Goal: Task Accomplishment & Management: Complete application form

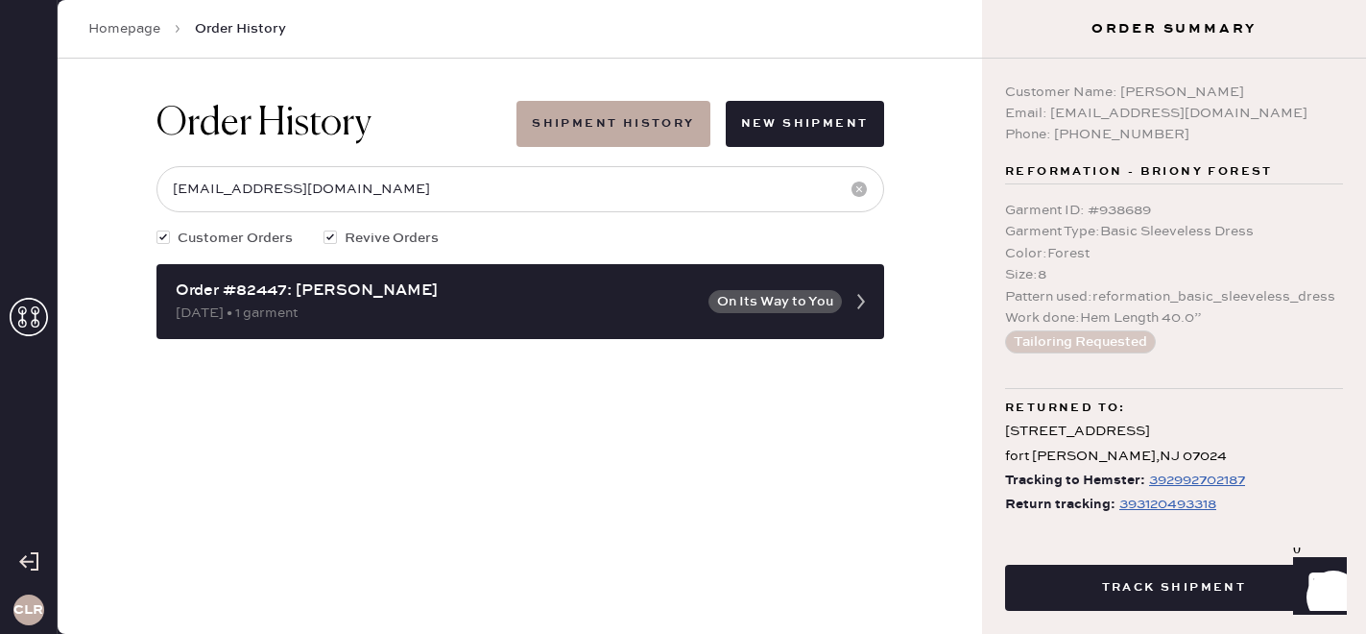
click at [30, 320] on icon at bounding box center [29, 317] width 38 height 38
click at [22, 319] on use at bounding box center [29, 317] width 38 height 38
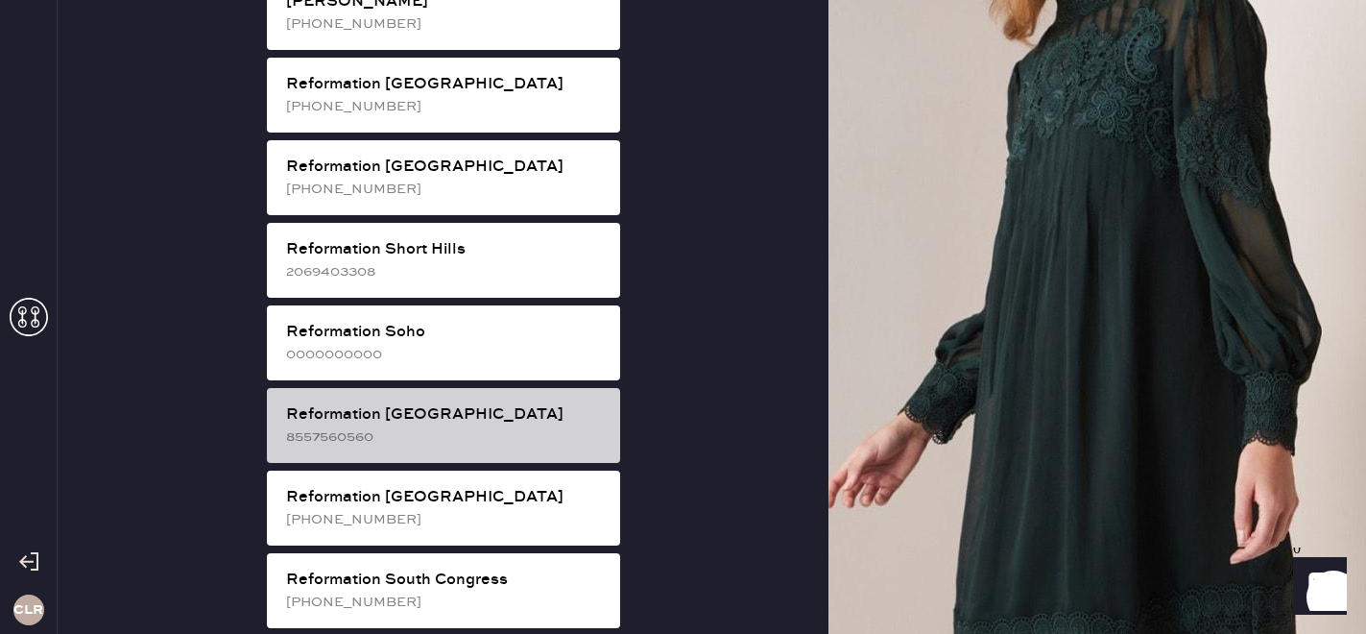
scroll to position [3597, 0]
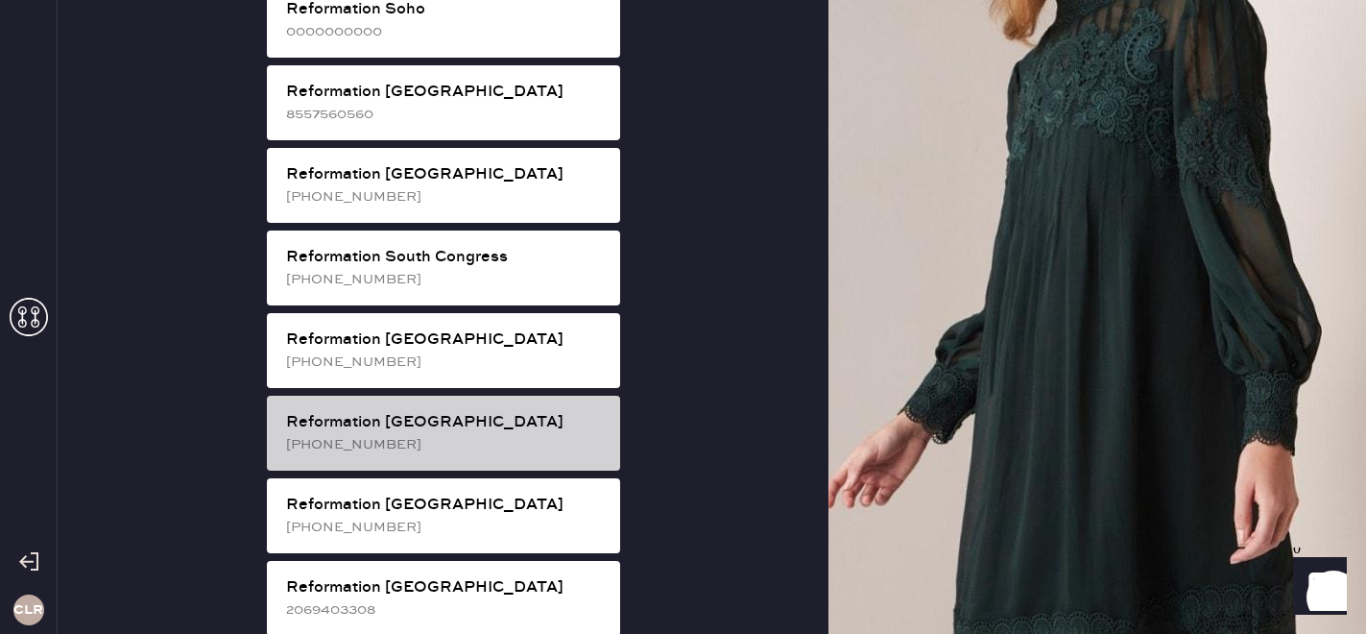
click at [462, 411] on div "Reformation [GEOGRAPHIC_DATA]" at bounding box center [445, 422] width 319 height 23
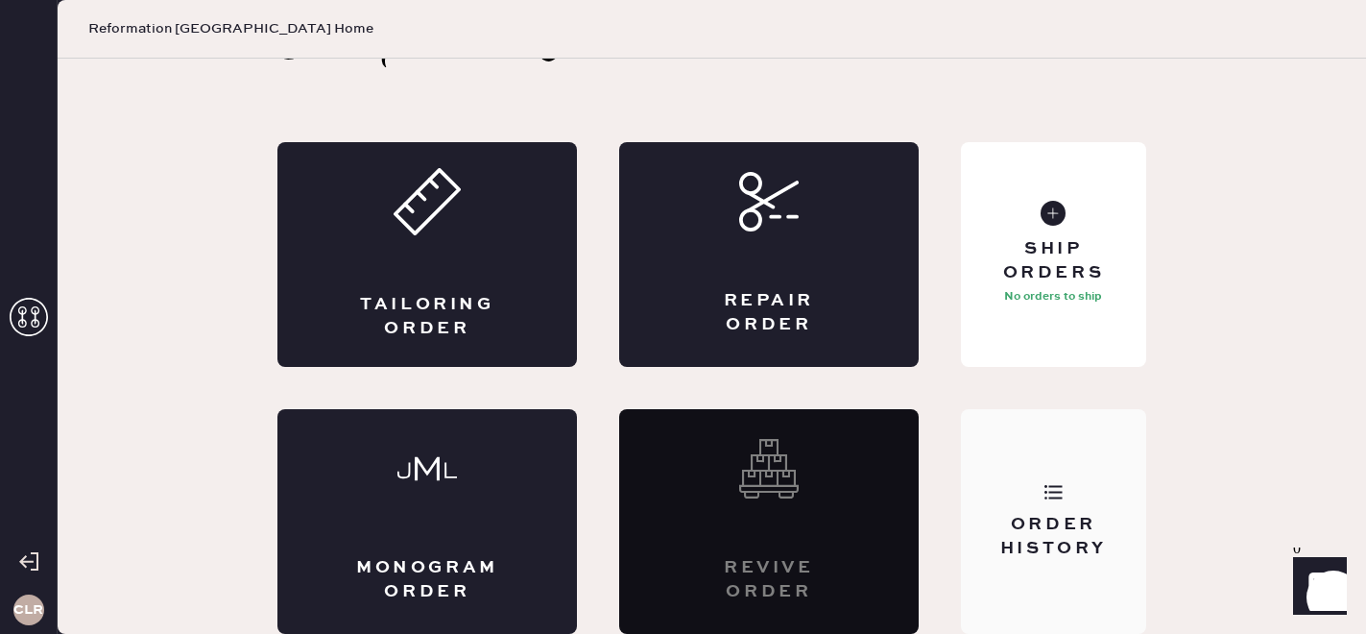
click at [1074, 548] on div "Order History" at bounding box center [1054, 537] width 155 height 48
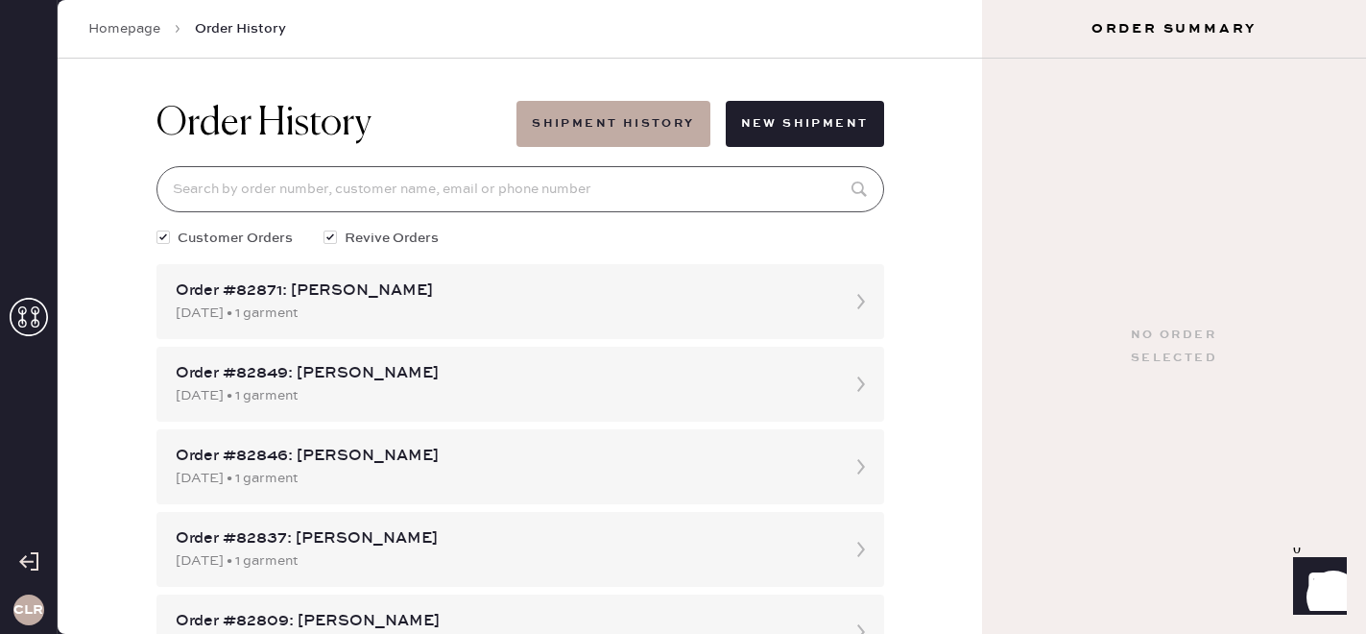
click at [442, 184] on input at bounding box center [521, 189] width 728 height 46
paste input "[EMAIL_ADDRESS][DOMAIN_NAME]"
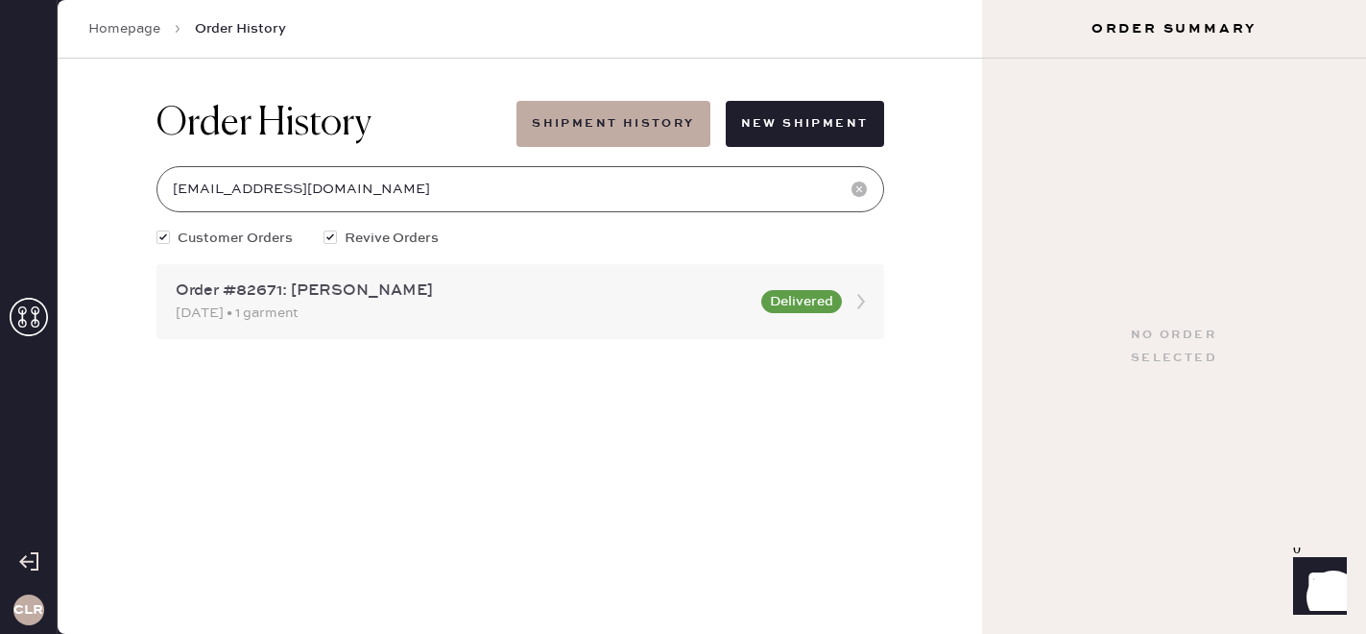
type input "[EMAIL_ADDRESS][DOMAIN_NAME]"
click at [451, 272] on div "Order #82671: [PERSON_NAME] [DATE] • 1 garment Delivered" at bounding box center [521, 301] width 728 height 75
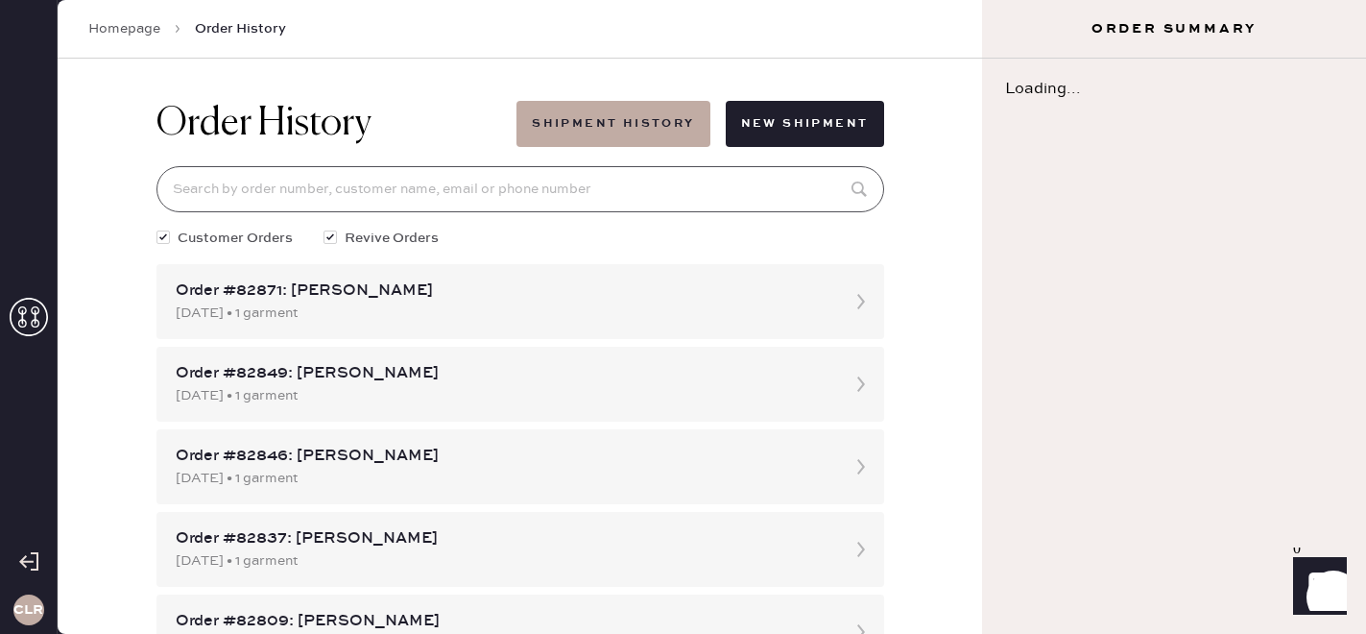
click at [423, 190] on input at bounding box center [521, 189] width 728 height 46
paste input "[EMAIL_ADDRESS][DOMAIN_NAME]"
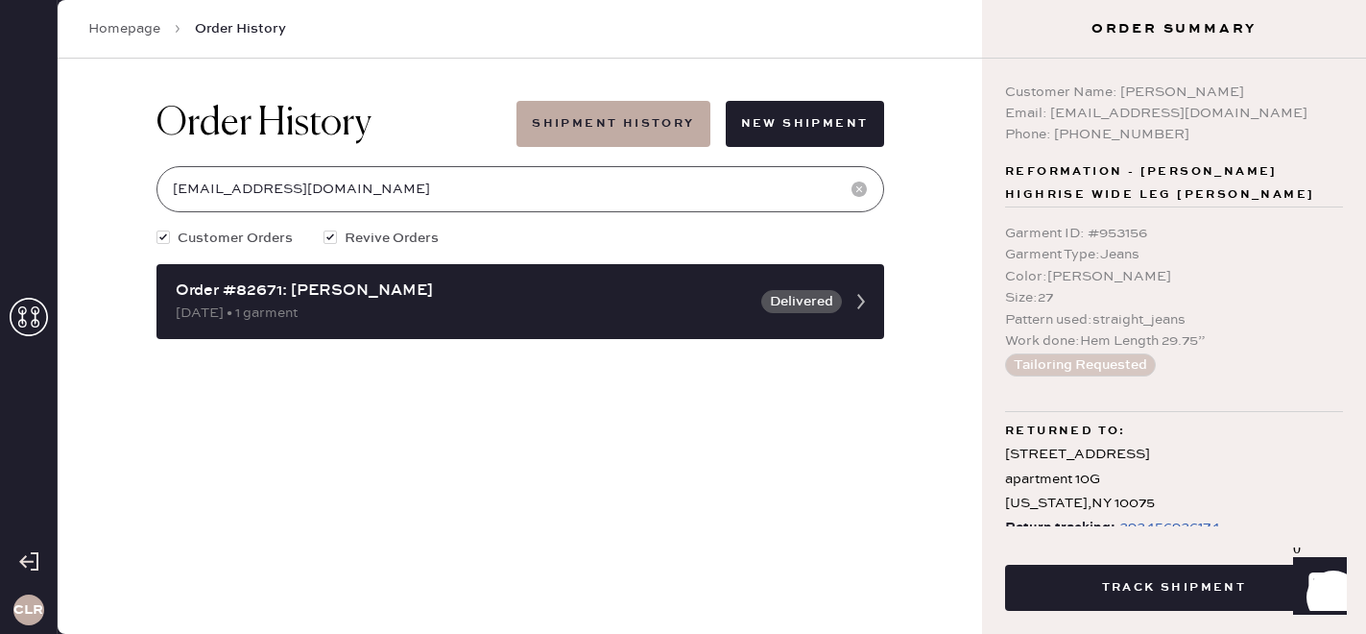
type input "[EMAIL_ADDRESS][DOMAIN_NAME]"
click at [24, 319] on use at bounding box center [29, 317] width 38 height 38
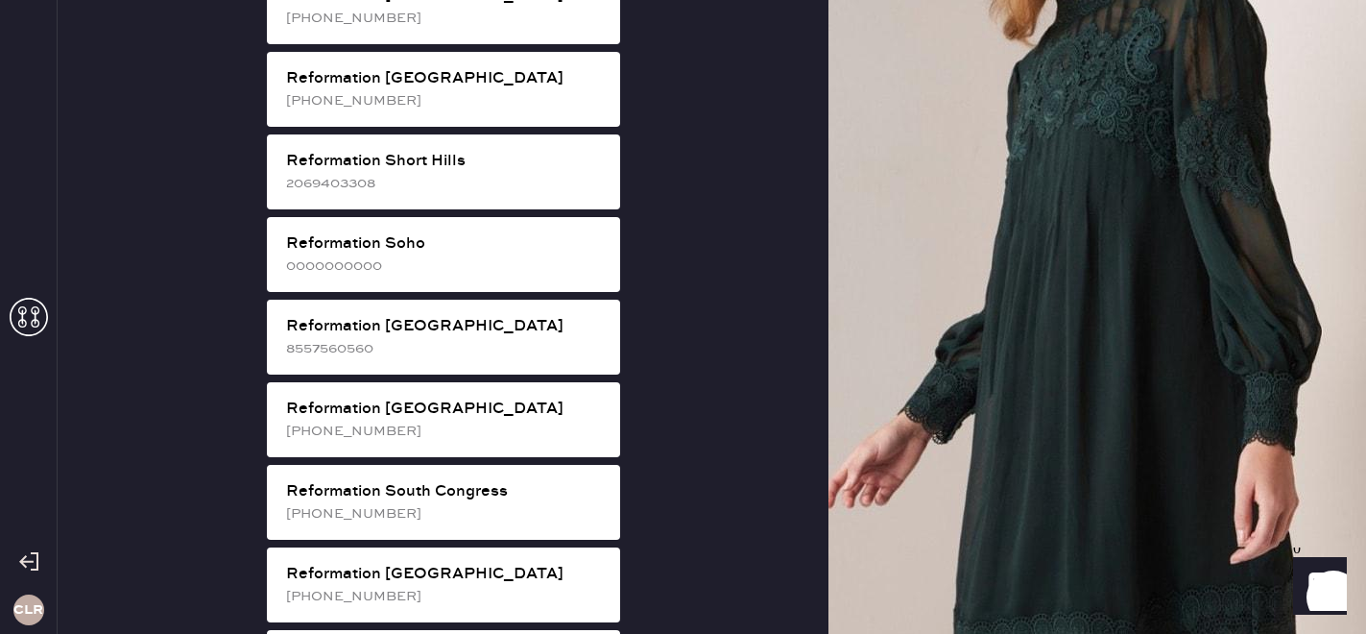
scroll to position [3540, 0]
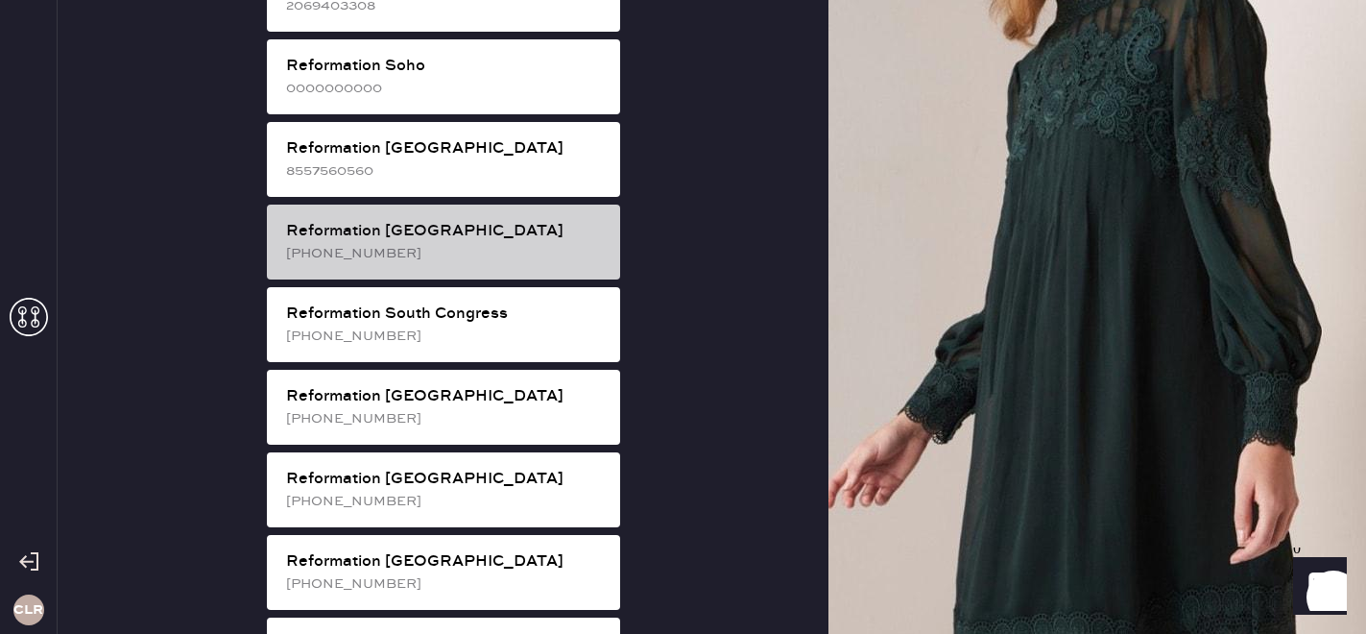
click at [527, 205] on div "Reformation [GEOGRAPHIC_DATA] [PHONE_NUMBER]" at bounding box center [443, 242] width 353 height 75
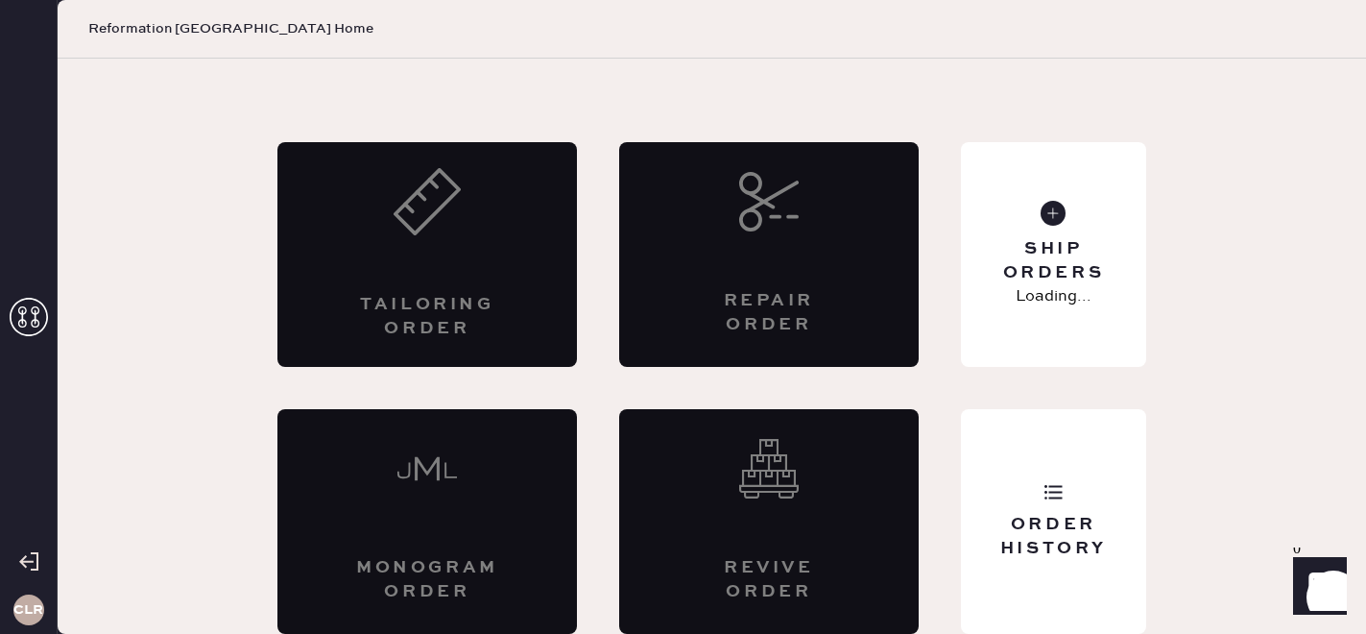
scroll to position [62, 0]
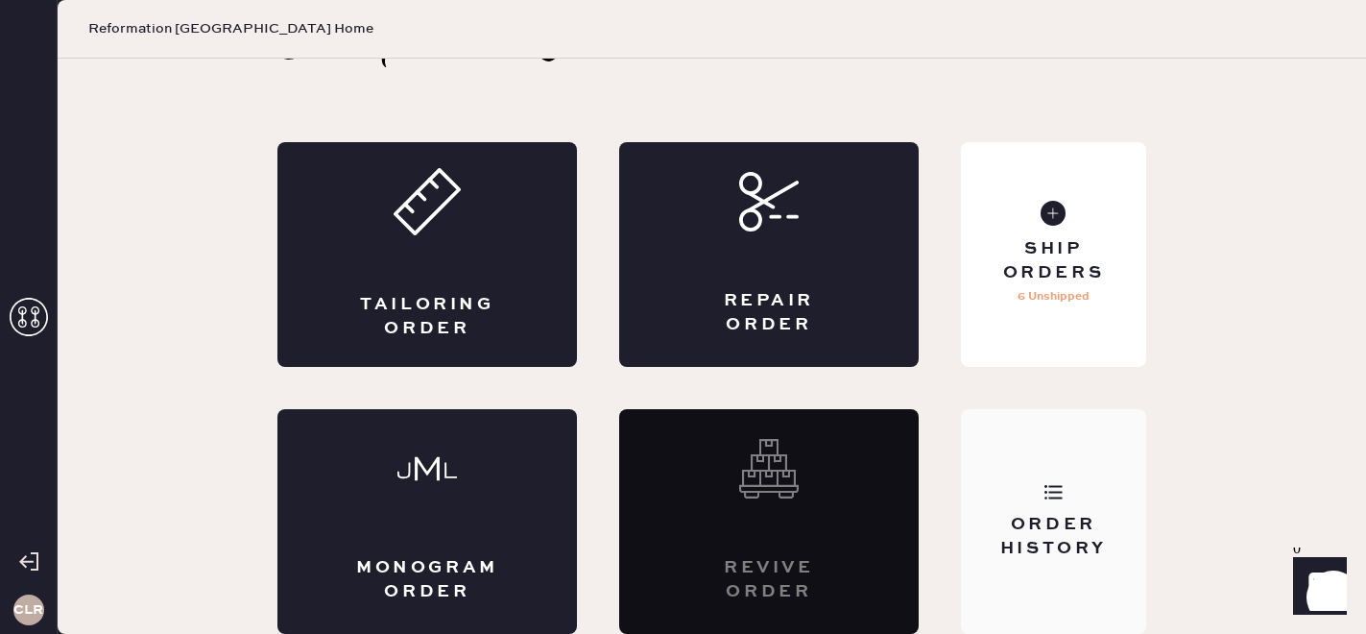
click at [1063, 519] on div "Order History" at bounding box center [1054, 537] width 155 height 48
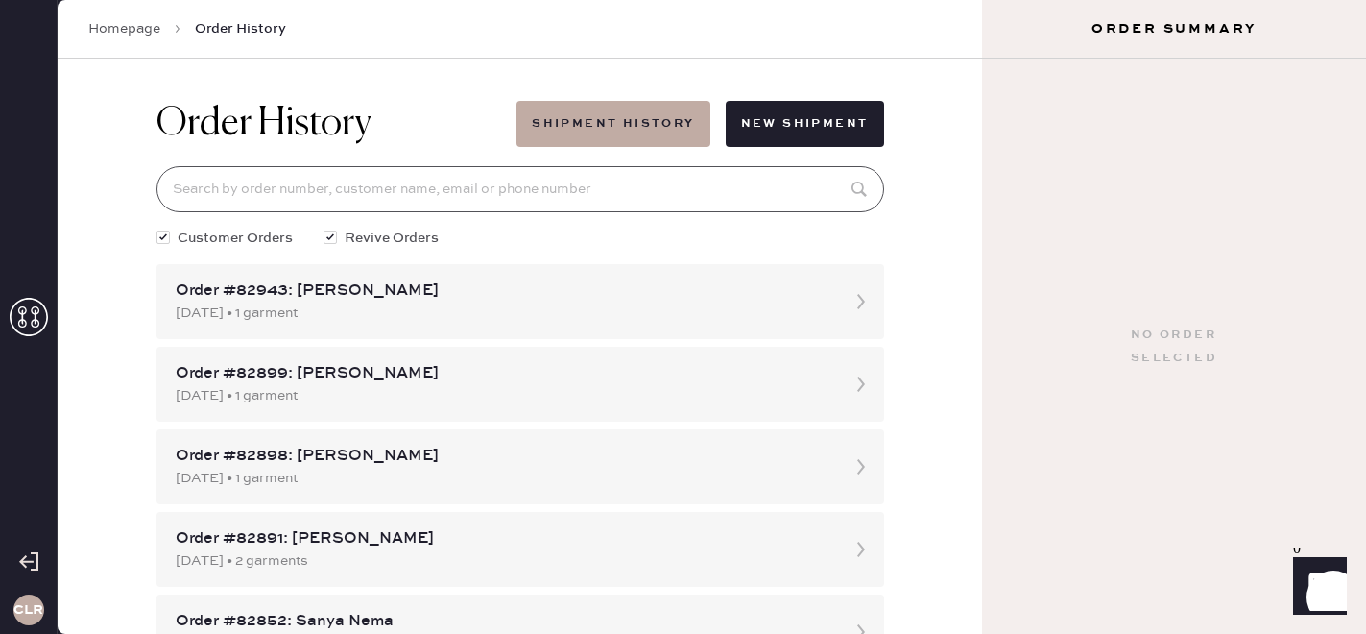
click at [465, 204] on input at bounding box center [521, 189] width 728 height 46
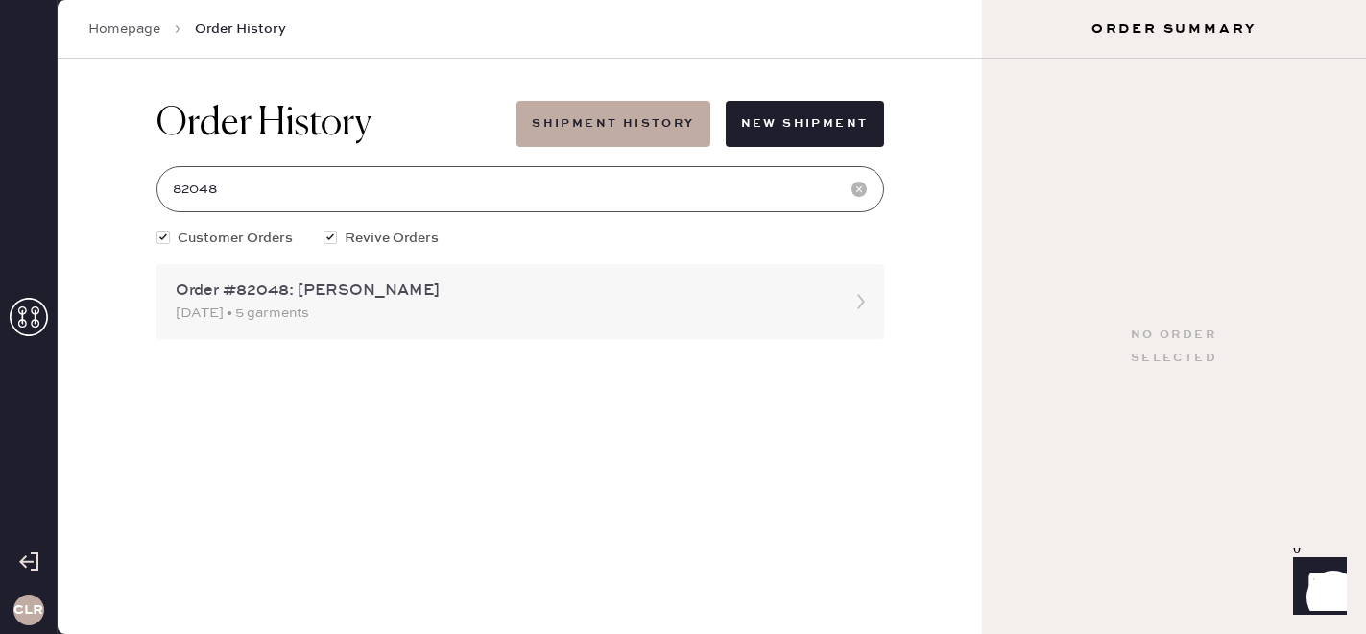
type input "82048"
click at [355, 287] on div "Order #82048: [PERSON_NAME]" at bounding box center [503, 290] width 655 height 23
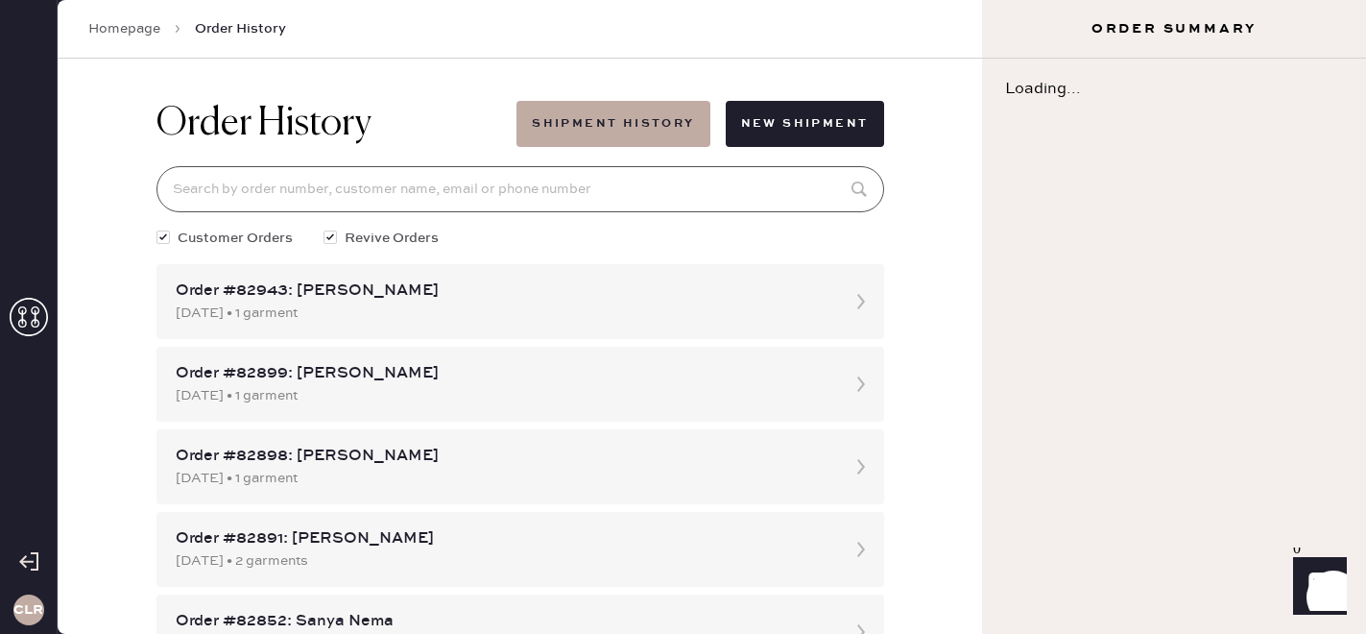
click at [317, 179] on input at bounding box center [521, 189] width 728 height 46
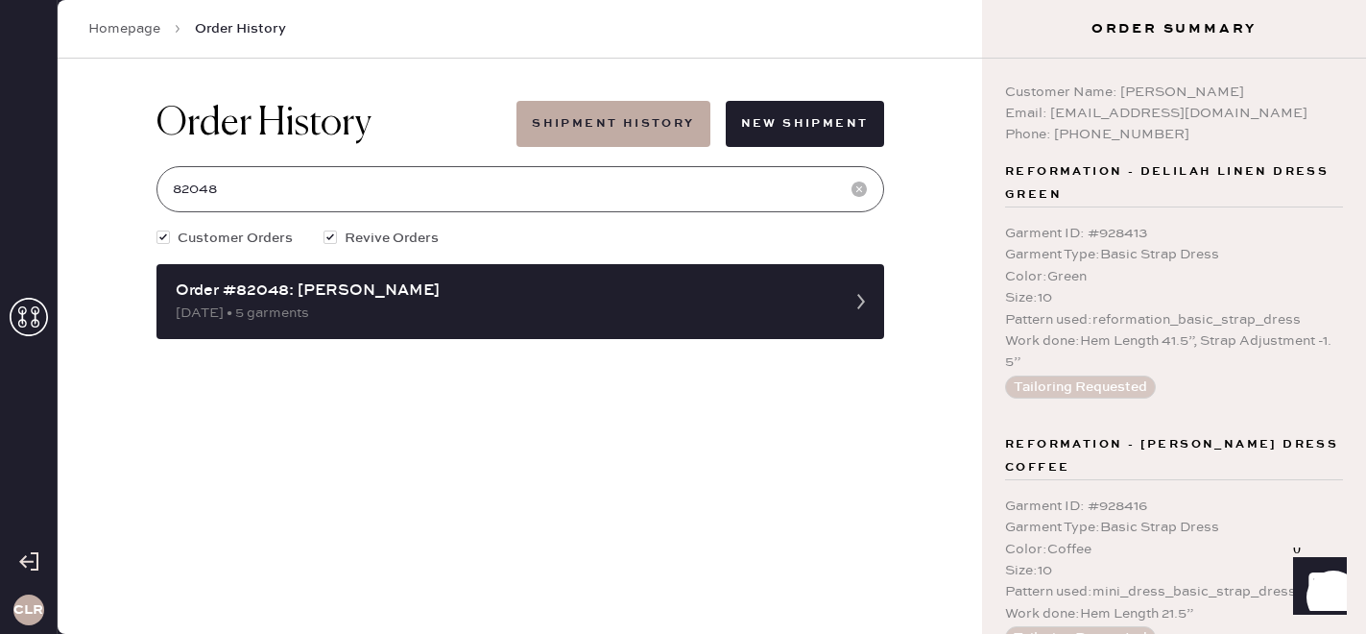
type input "82048"
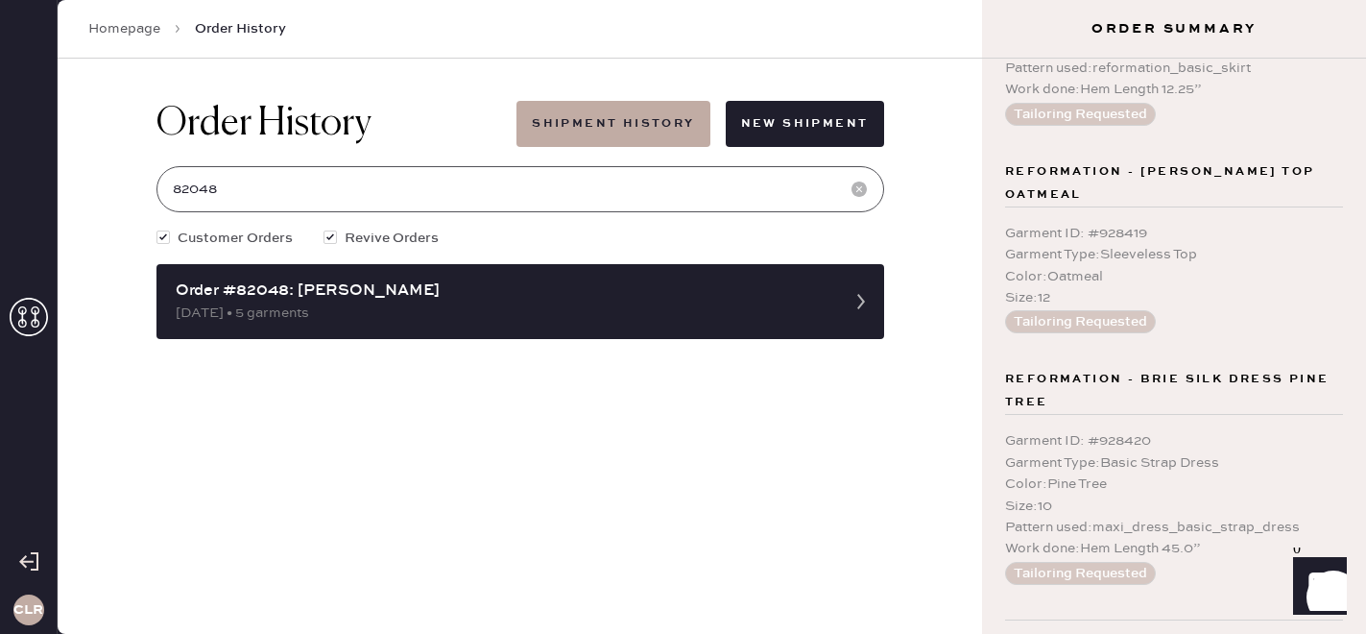
scroll to position [778, 0]
click at [26, 315] on icon at bounding box center [29, 317] width 38 height 38
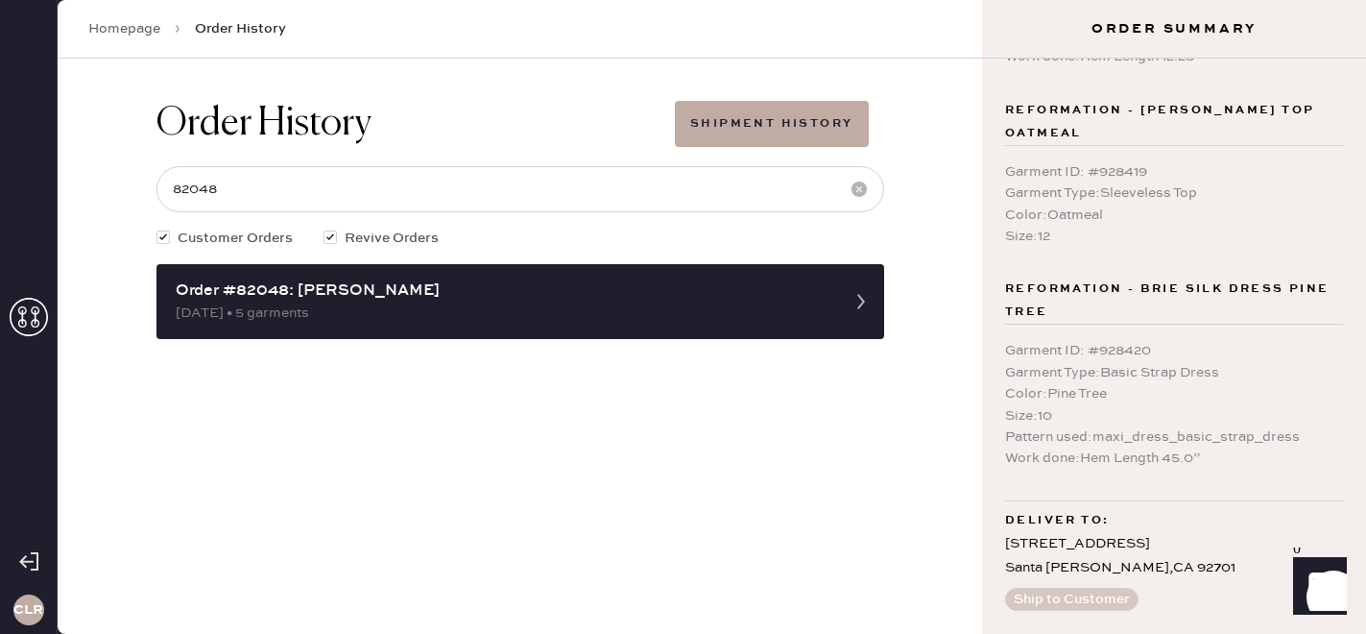
scroll to position [720, 0]
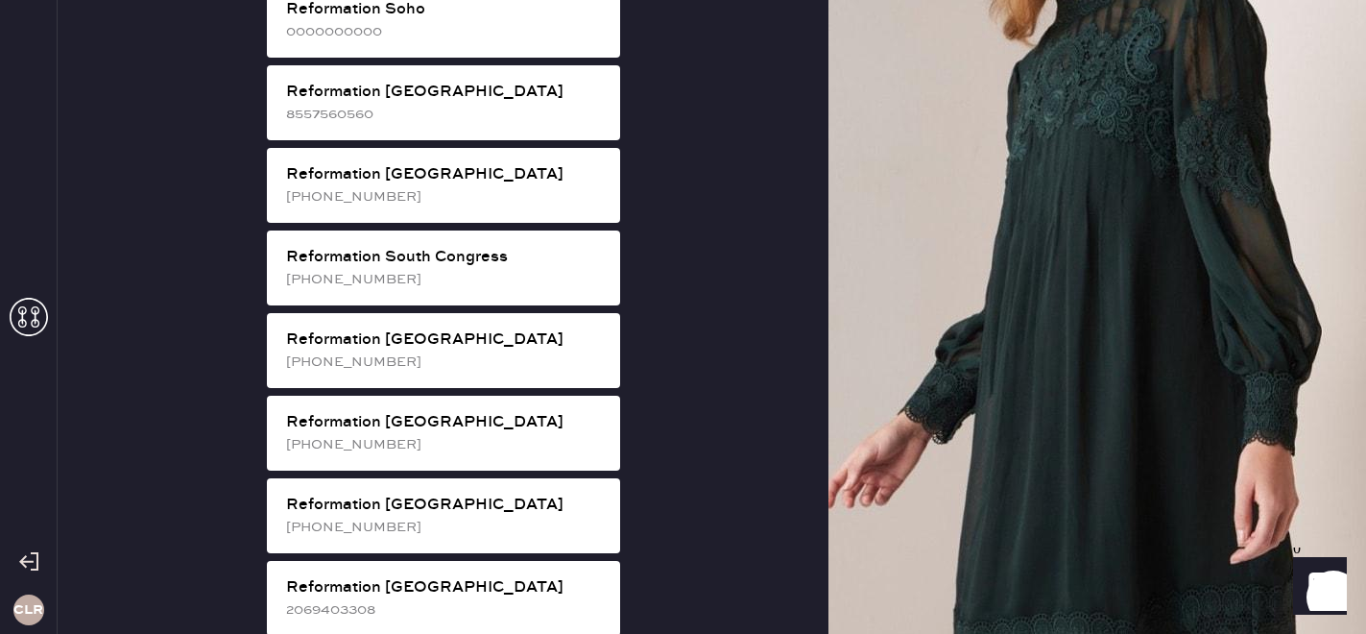
scroll to position [3596, 0]
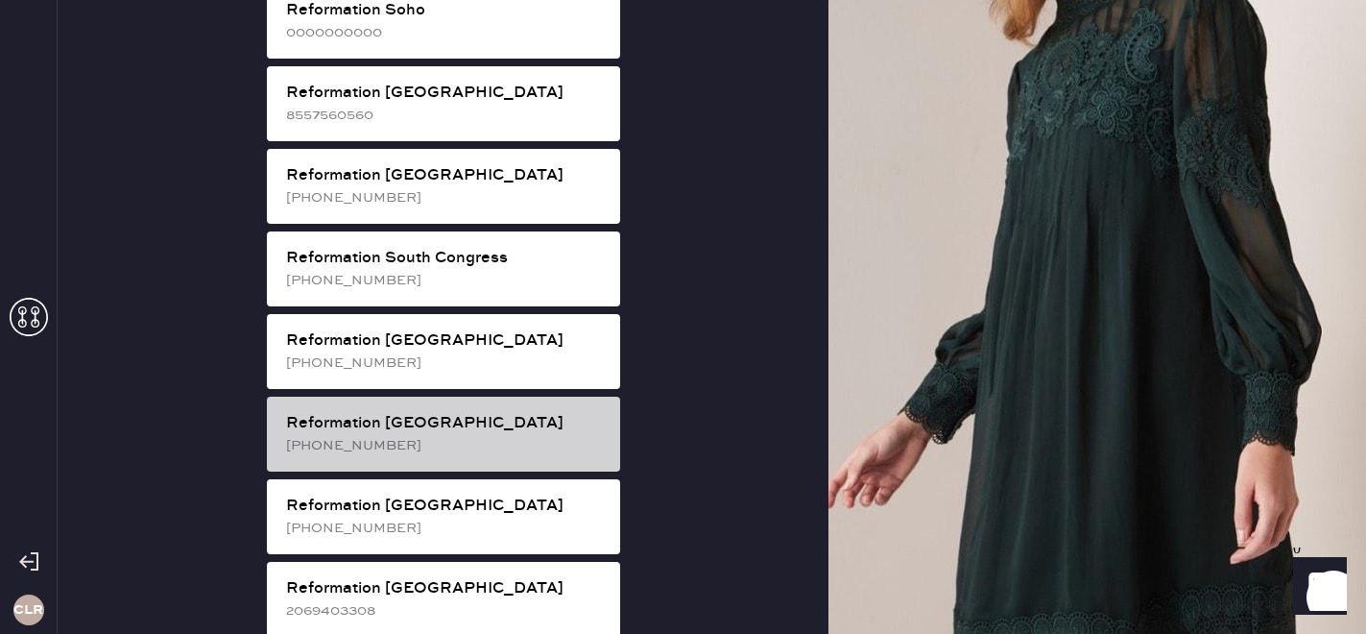
click at [436, 412] on div "Reformation [GEOGRAPHIC_DATA]" at bounding box center [445, 423] width 319 height 23
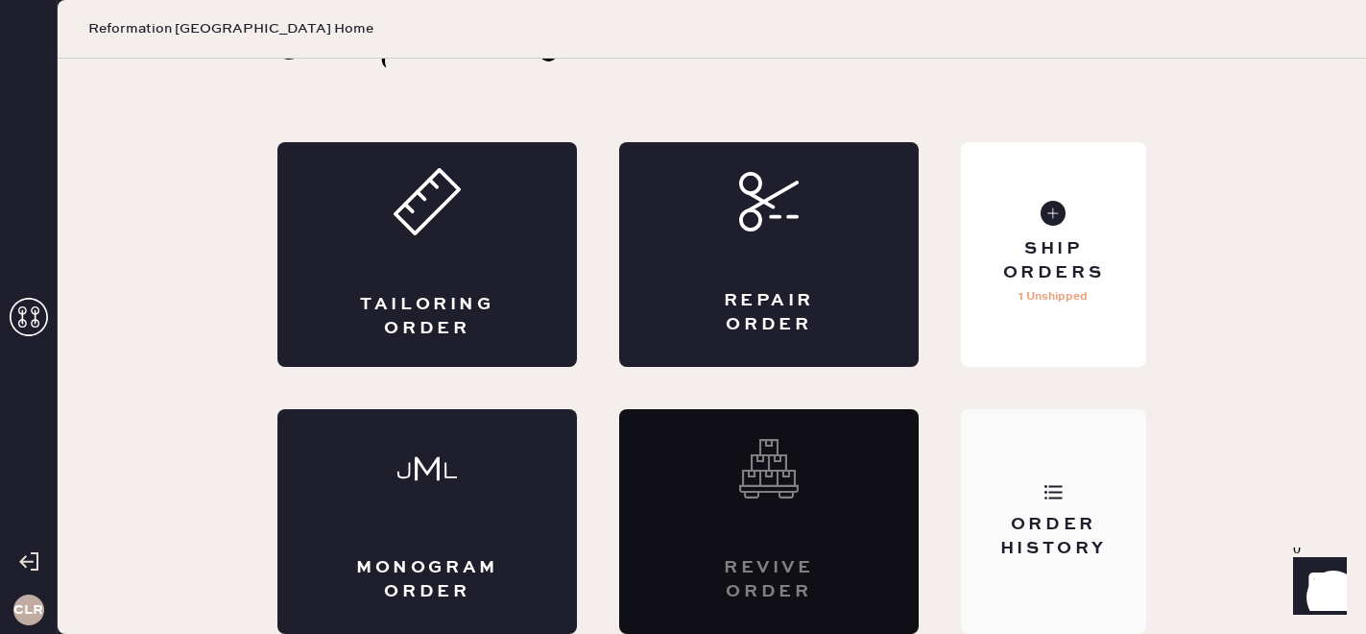
click at [1111, 436] on div "Order History" at bounding box center [1053, 521] width 185 height 225
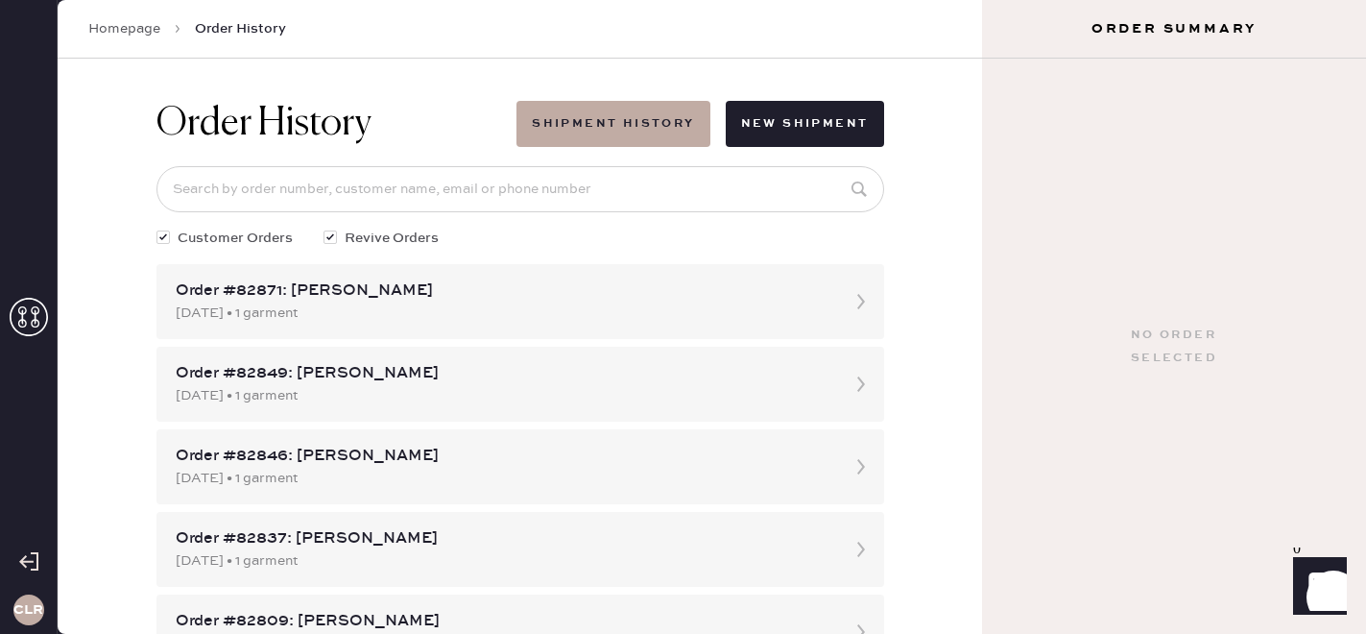
click at [345, 189] on input at bounding box center [521, 189] width 728 height 46
paste input "[EMAIL_ADDRESS][DOMAIN_NAME]"
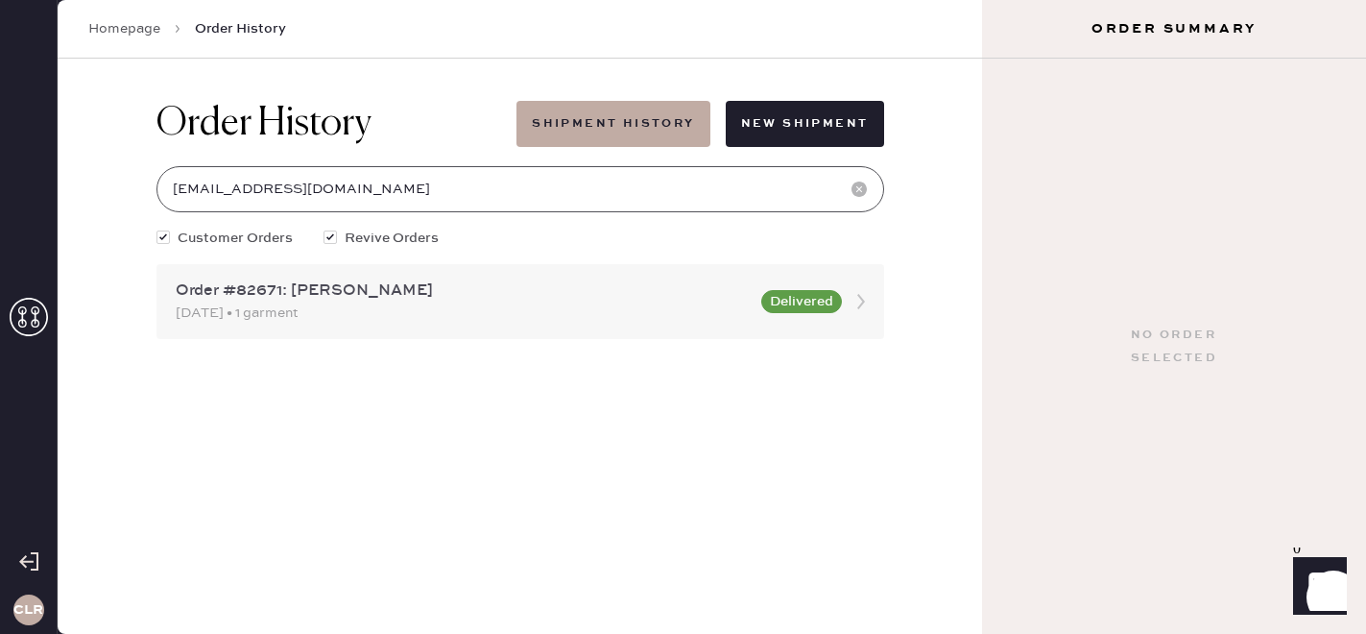
type input "[EMAIL_ADDRESS][DOMAIN_NAME]"
click at [352, 291] on div "Order #82671: [PERSON_NAME]" at bounding box center [463, 290] width 574 height 23
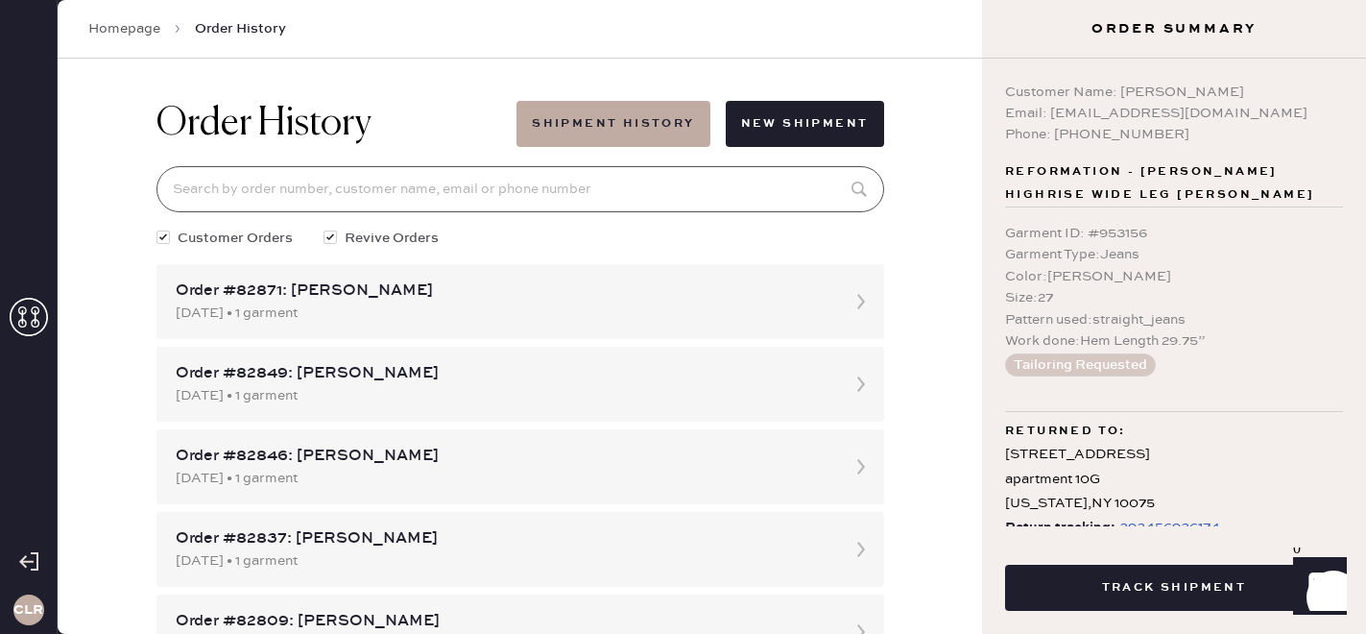
click at [353, 187] on input at bounding box center [521, 189] width 728 height 46
paste input "[EMAIL_ADDRESS][DOMAIN_NAME]"
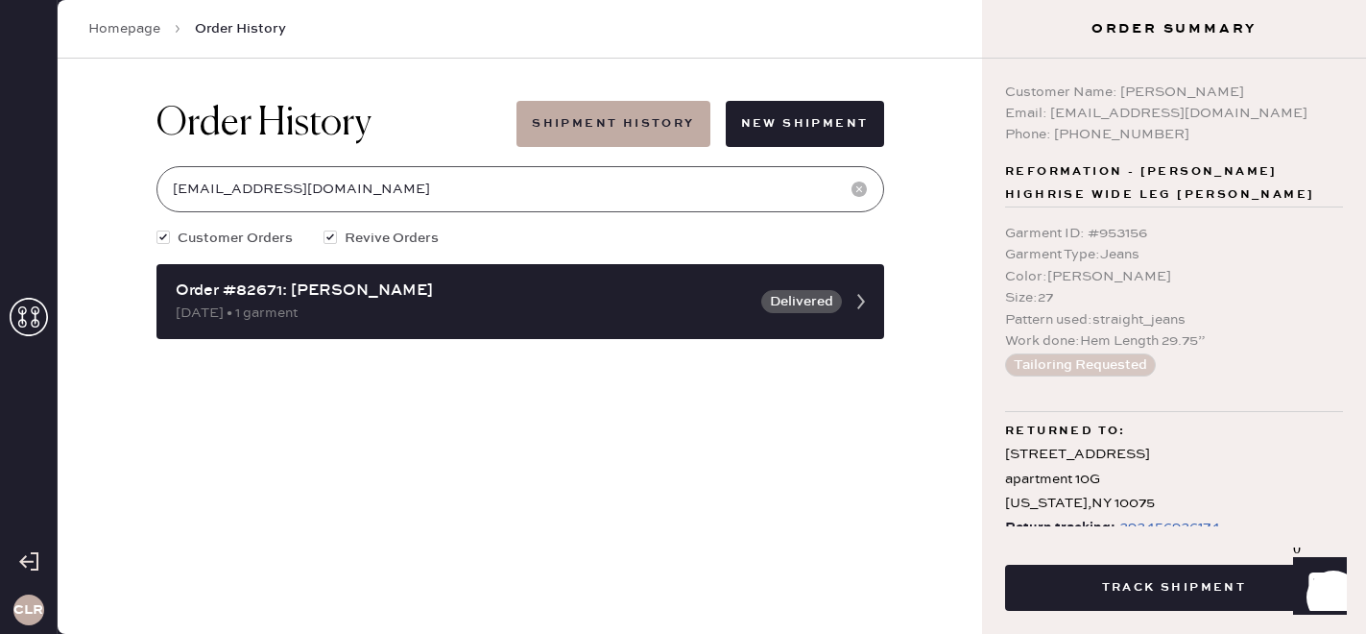
type input "[EMAIL_ADDRESS][DOMAIN_NAME]"
drag, startPoint x: 1120, startPoint y: 93, endPoint x: 1302, endPoint y: 93, distance: 182.4
click at [1302, 93] on div "Customer Name: [PERSON_NAME]" at bounding box center [1174, 92] width 338 height 21
copy div "[PERSON_NAME]"
click at [23, 326] on use at bounding box center [29, 317] width 38 height 38
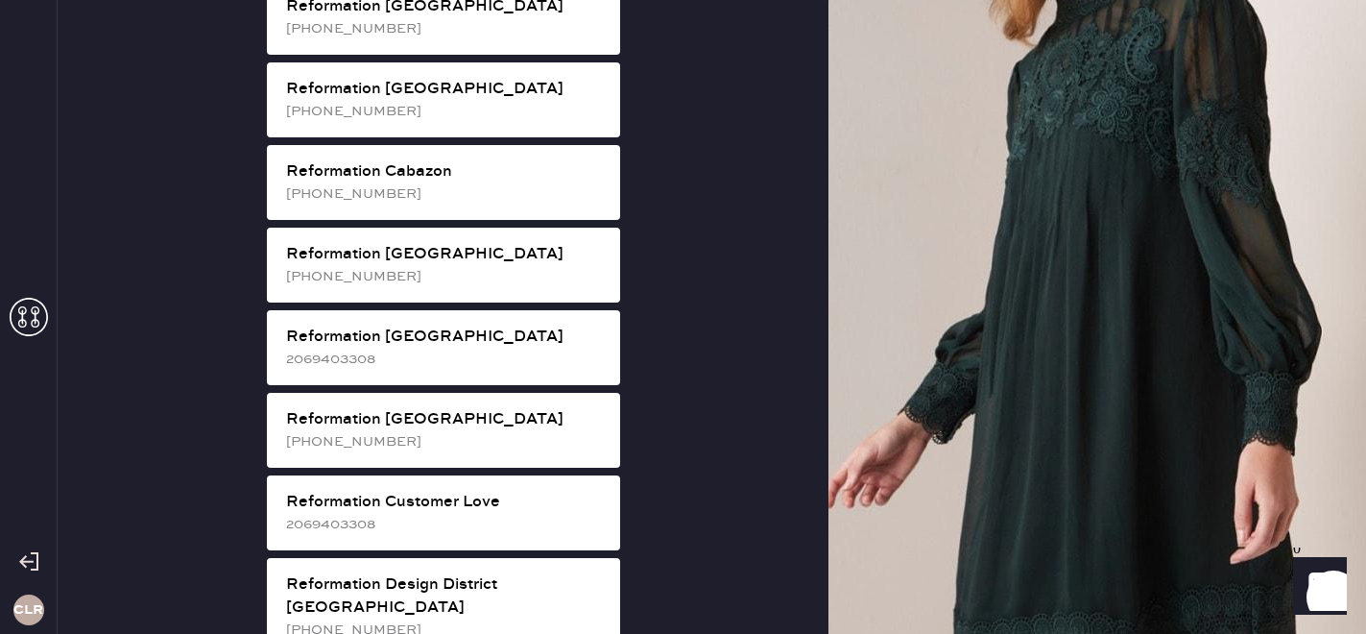
scroll to position [556, 0]
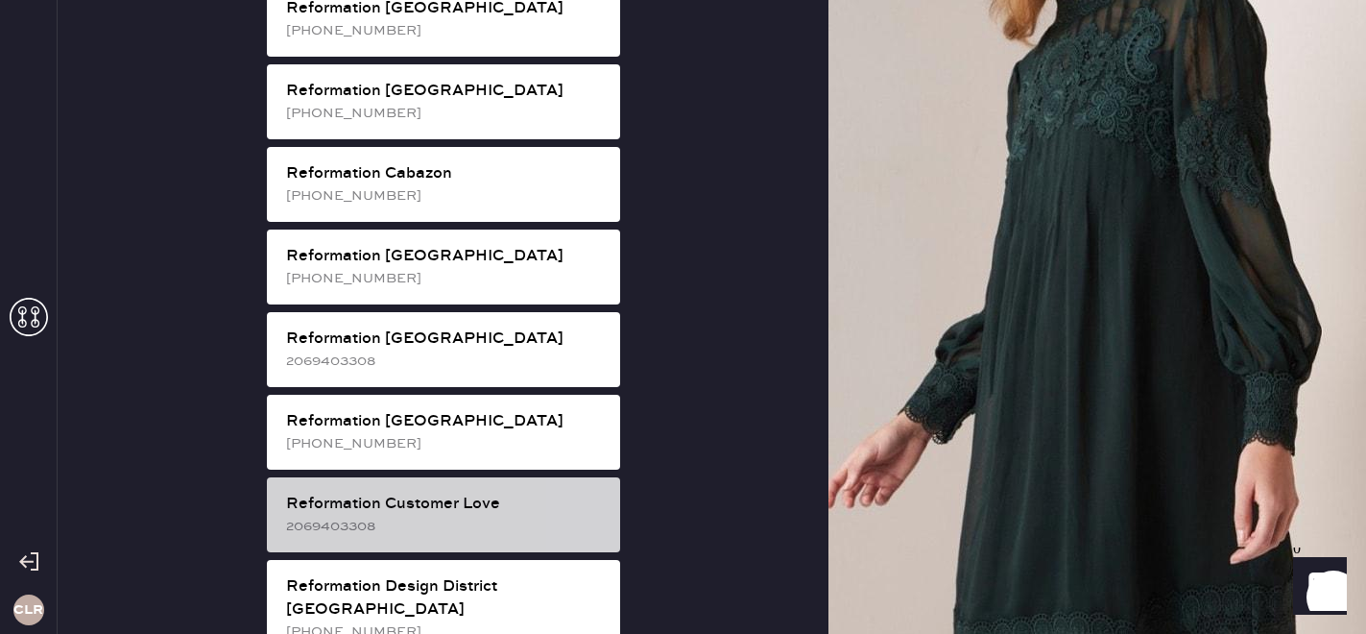
click at [447, 516] on div "2069403308" at bounding box center [445, 526] width 319 height 21
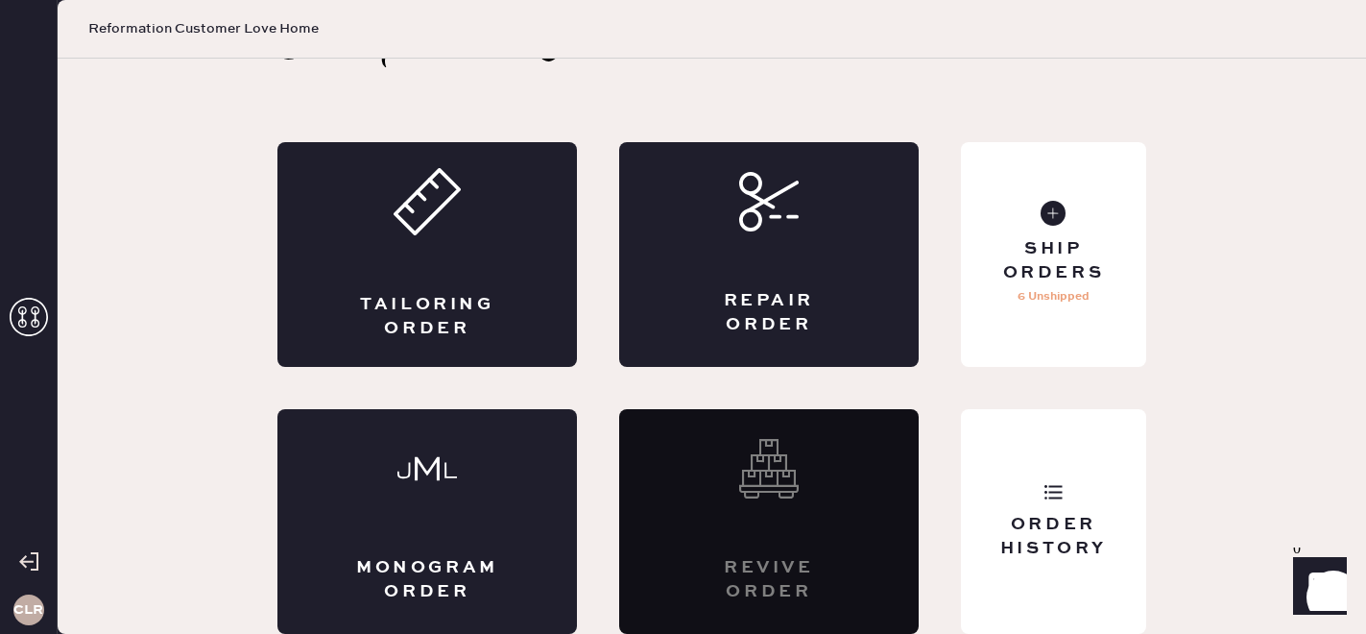
scroll to position [62, 0]
click at [789, 267] on div "Repair Order" at bounding box center [769, 254] width 300 height 225
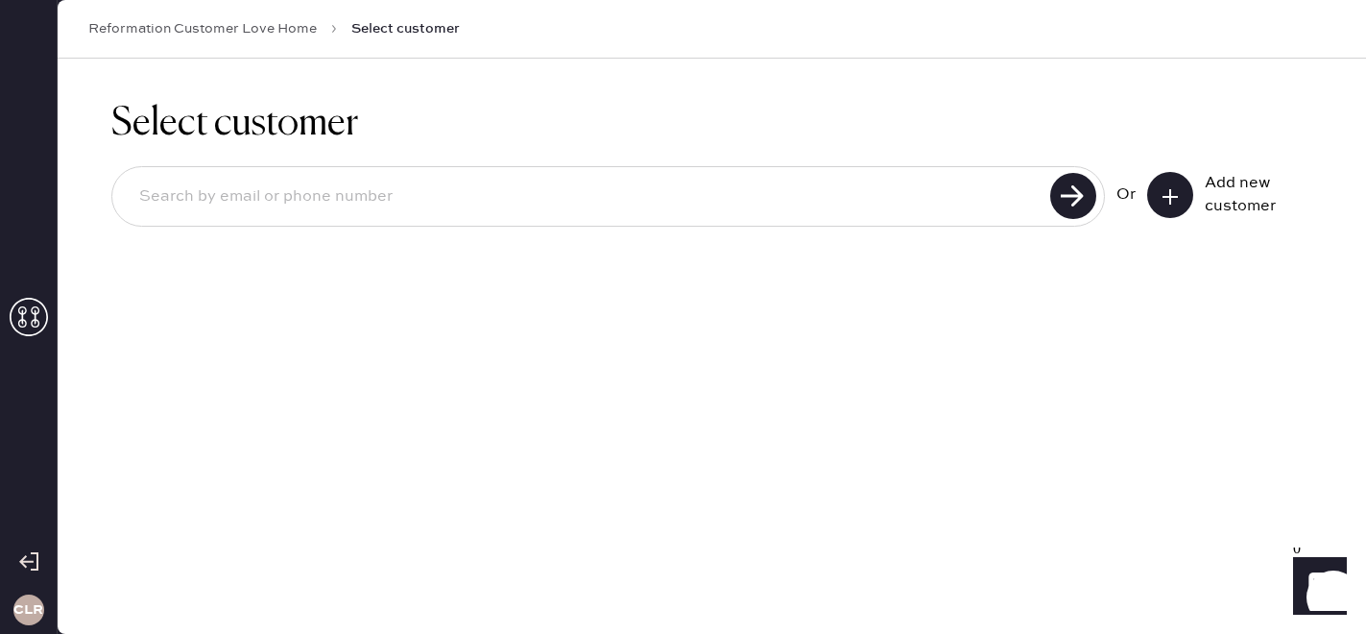
click at [415, 186] on input at bounding box center [584, 197] width 921 height 44
paste input "[EMAIL_ADDRESS][DOMAIN_NAME]"
type input "[EMAIL_ADDRESS][DOMAIN_NAME]"
click at [1077, 193] on use at bounding box center [1074, 196] width 46 height 46
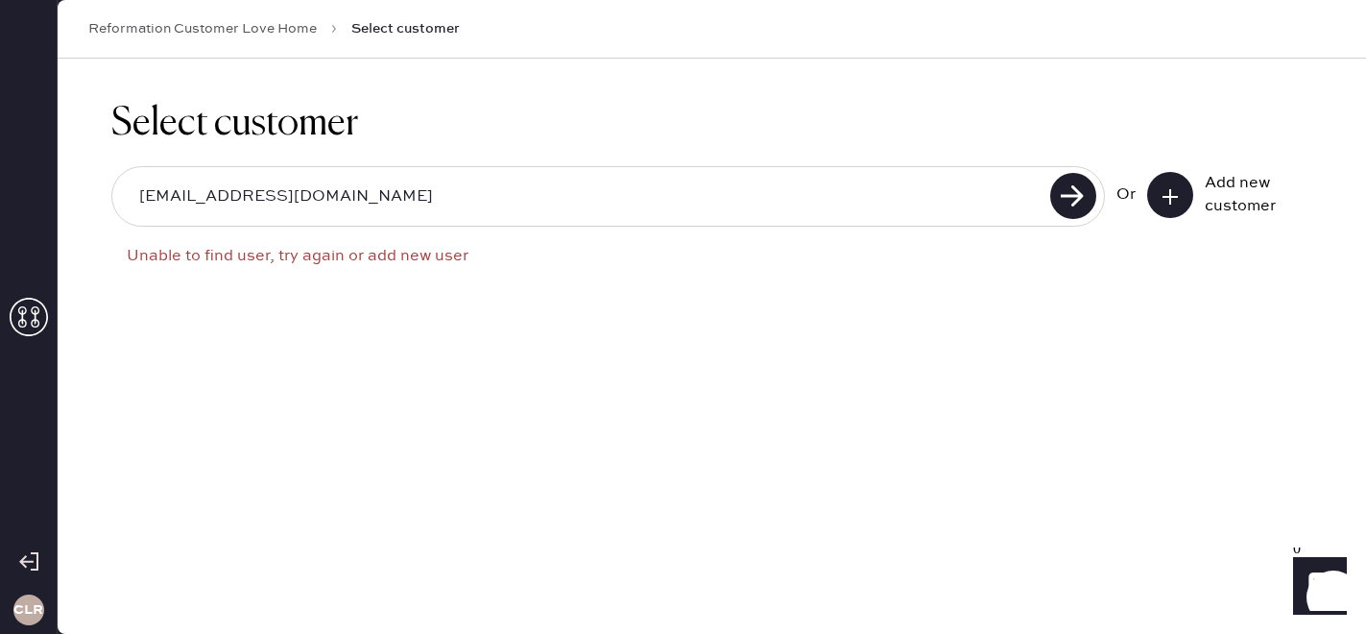
click at [1165, 191] on icon at bounding box center [1170, 196] width 19 height 19
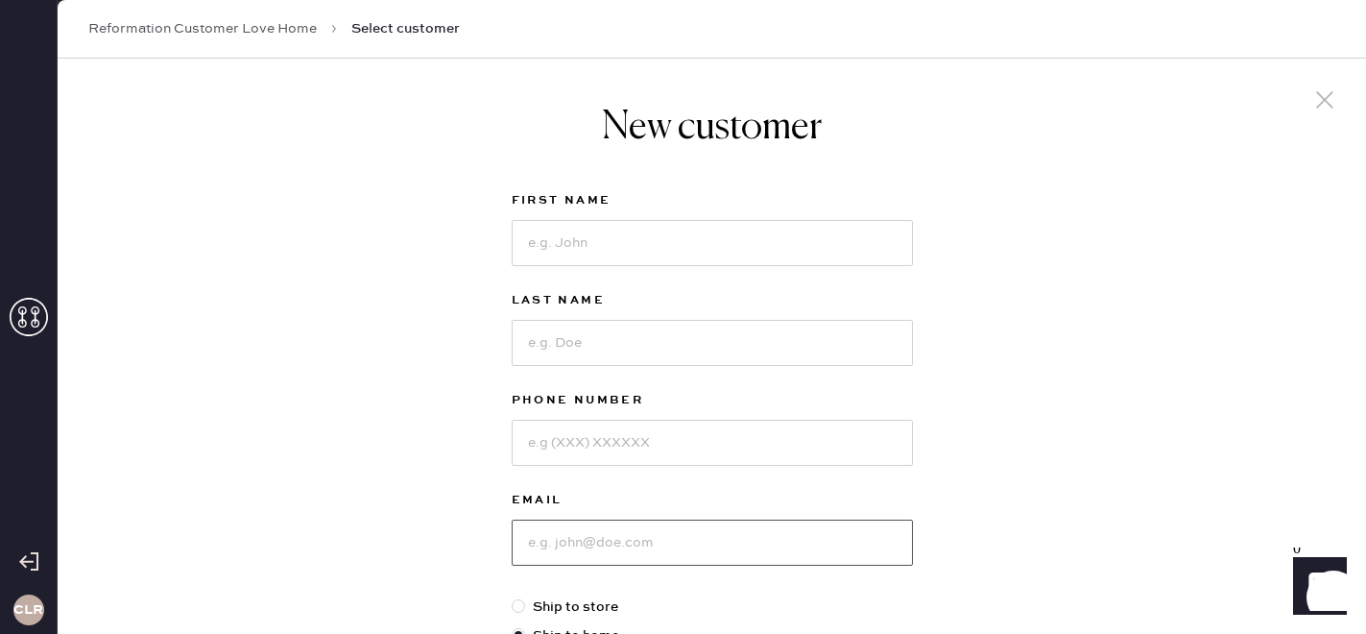
click at [572, 536] on input at bounding box center [712, 542] width 401 height 46
paste input "[EMAIL_ADDRESS][DOMAIN_NAME]"
type input "[EMAIL_ADDRESS][DOMAIN_NAME]"
click at [556, 248] on input at bounding box center [712, 243] width 401 height 46
paste input "[PERSON_NAME]"
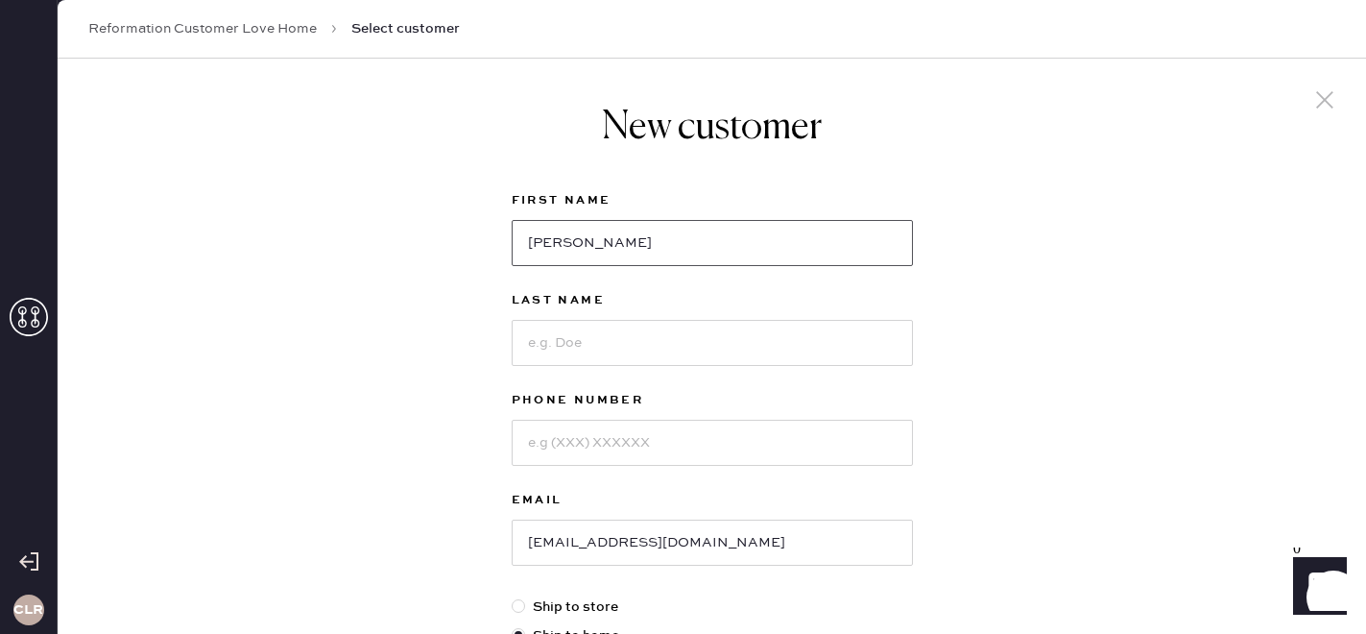
click at [592, 243] on input "[PERSON_NAME]" at bounding box center [712, 243] width 401 height 46
type input "[PERSON_NAME]"
click at [551, 325] on input at bounding box center [712, 343] width 401 height 46
paste input "[PERSON_NAME]"
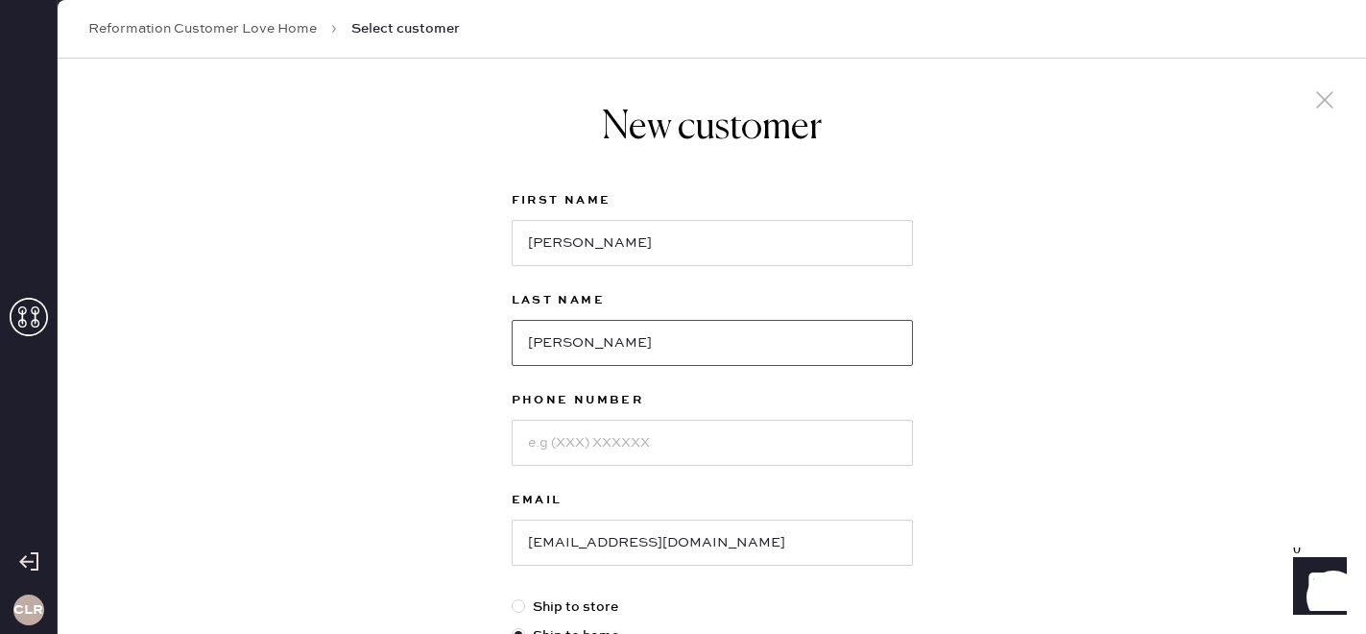
type input "[PERSON_NAME]"
click at [586, 443] on input at bounding box center [712, 443] width 401 height 46
paste input "[PHONE_NUMBER]"
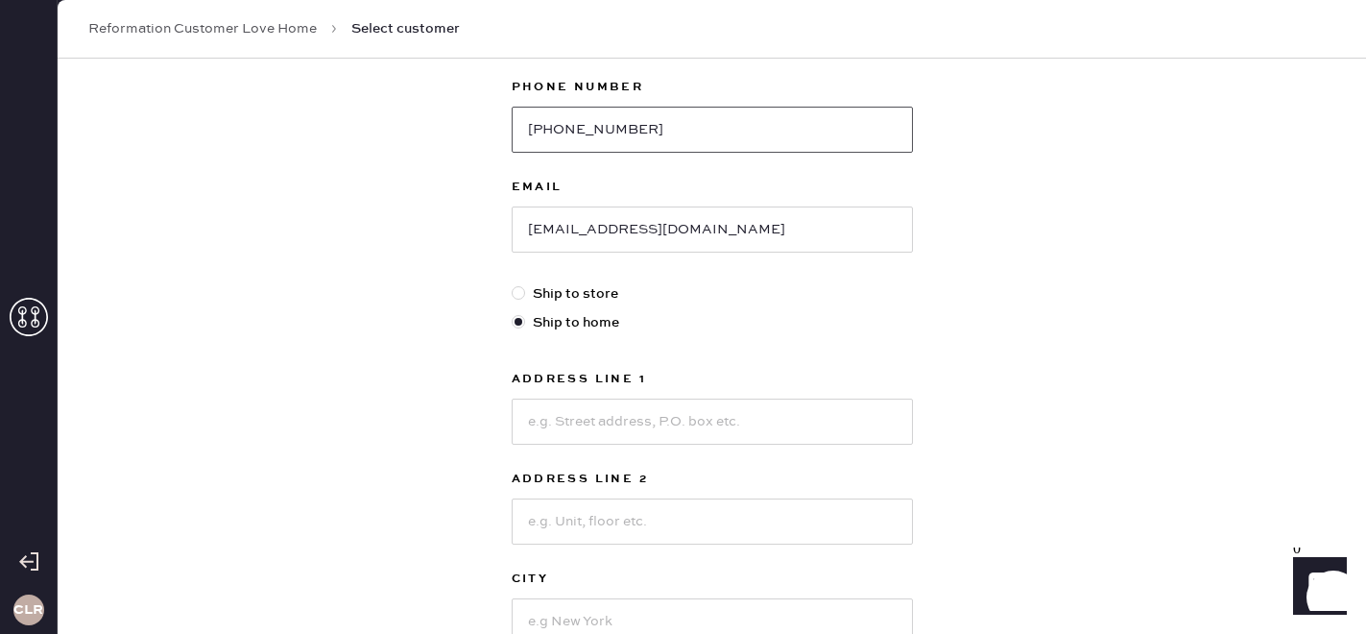
scroll to position [318, 0]
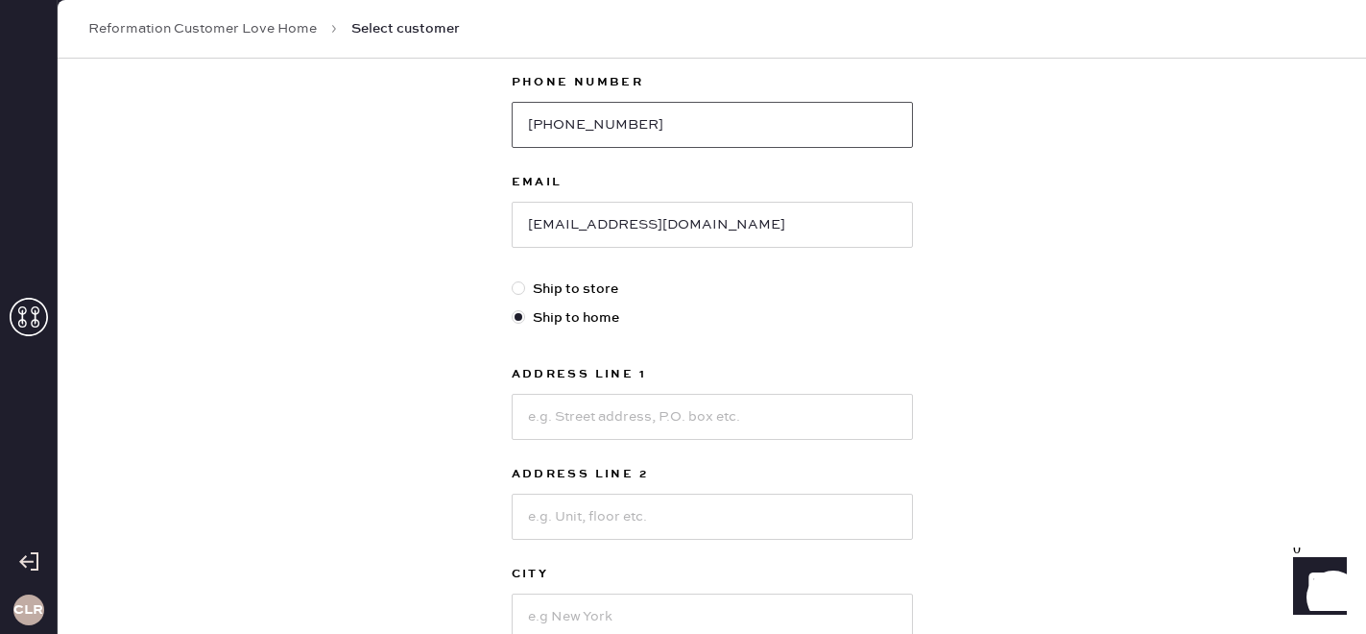
type input "[PHONE_NUMBER]"
click at [579, 431] on input at bounding box center [712, 417] width 401 height 46
paste input "[STREET_ADDRESS]"
type input "[STREET_ADDRESS]"
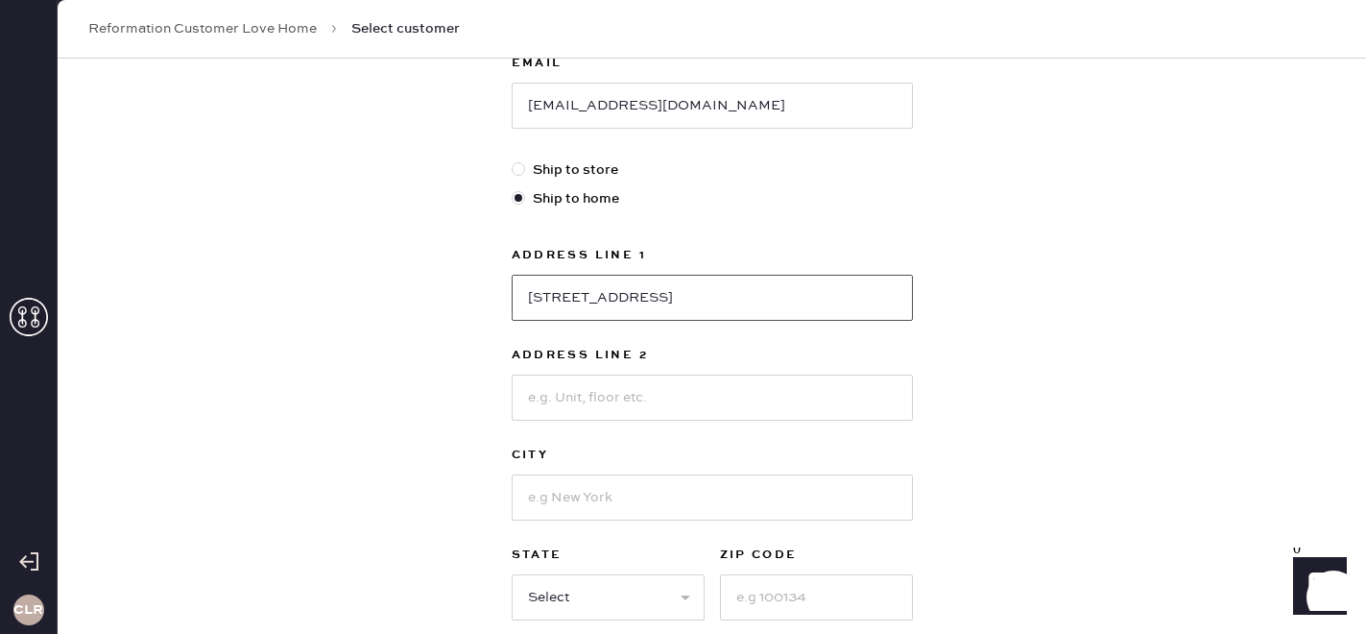
scroll to position [448, 0]
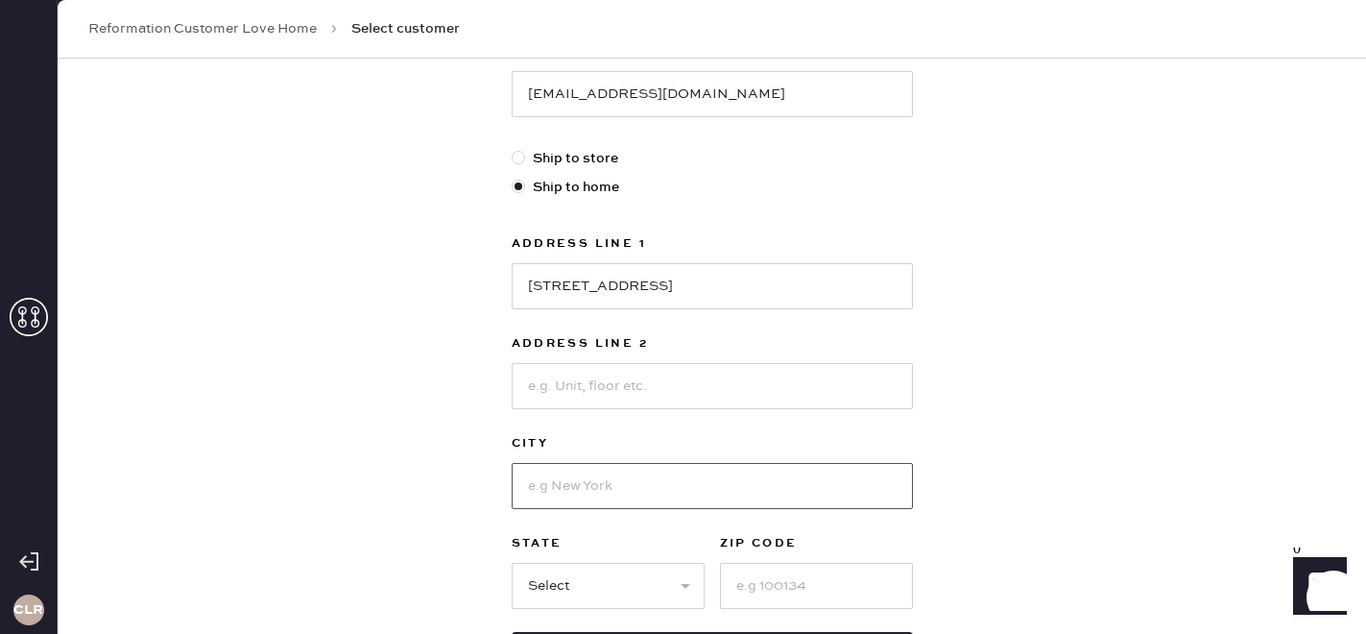
click at [560, 481] on input at bounding box center [712, 486] width 401 height 46
paste input "[GEOGRAPHIC_DATA]"
type input "[GEOGRAPHIC_DATA]"
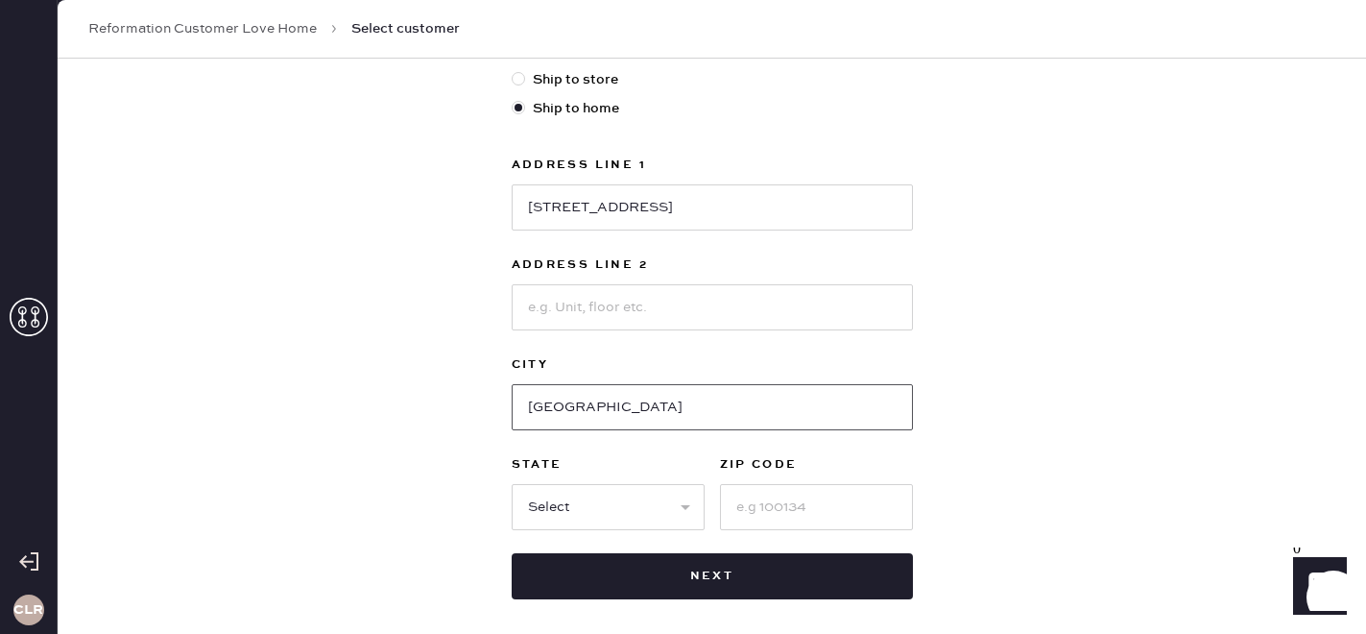
scroll to position [519, 0]
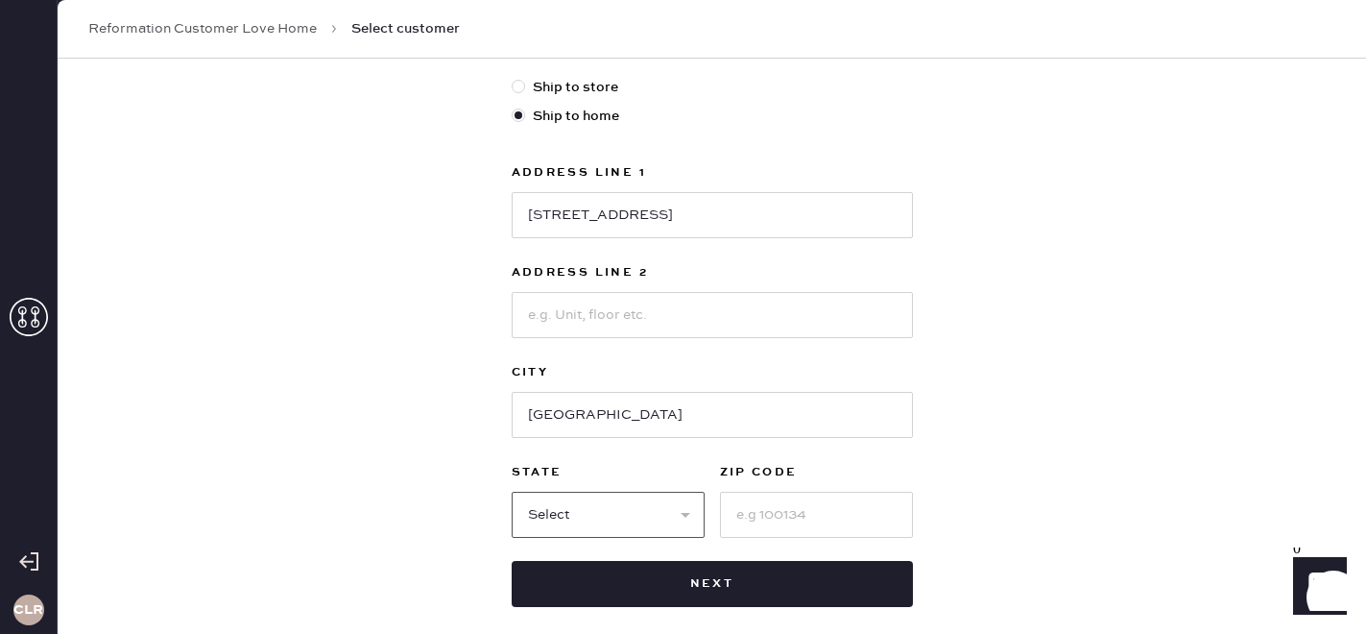
click at [654, 523] on select "Select AK AL AR AZ CA CO CT [GEOGRAPHIC_DATA] DE FL [GEOGRAPHIC_DATA] HI [GEOGR…" at bounding box center [608, 515] width 193 height 46
select select "WA"
click at [512, 492] on select "Select AK AL AR AZ CA CO CT [GEOGRAPHIC_DATA] DE FL [GEOGRAPHIC_DATA] HI [GEOGR…" at bounding box center [608, 515] width 193 height 46
drag, startPoint x: 641, startPoint y: 215, endPoint x: 494, endPoint y: 215, distance: 147.9
click at [494, 215] on div "New customer First Name [PERSON_NAME] Last Name [PERSON_NAME] Phone Number [PHO…" at bounding box center [712, 134] width 1309 height 1191
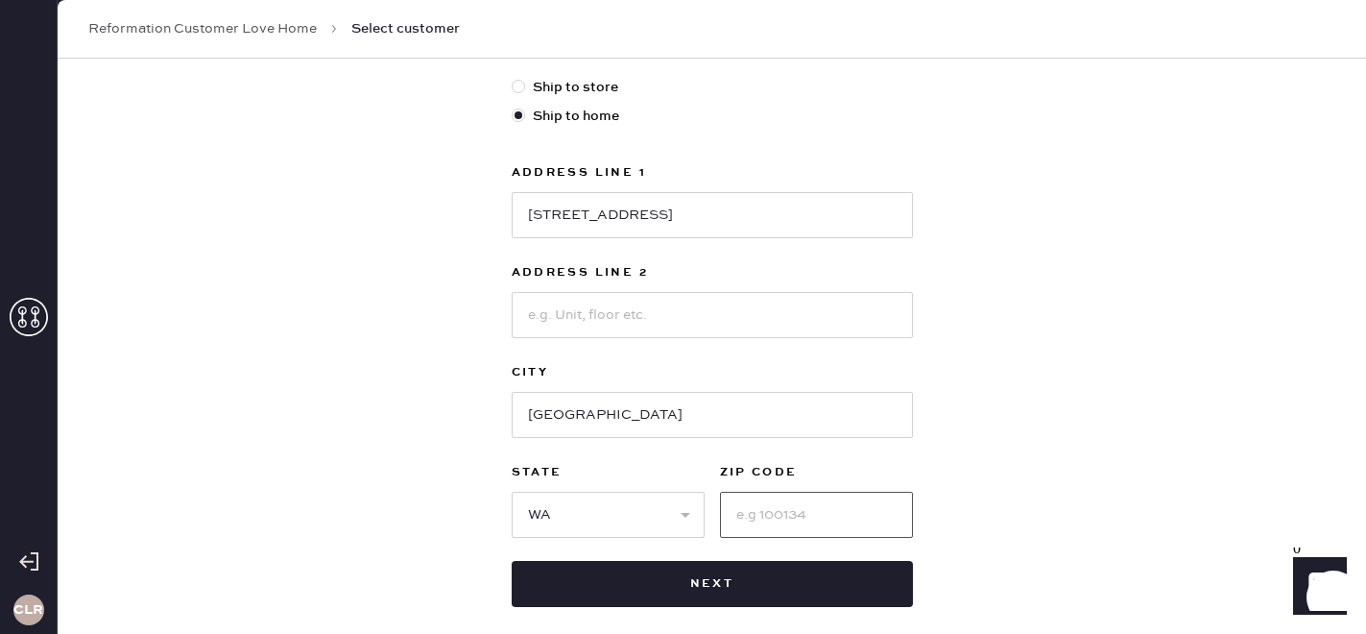
click at [781, 509] on input at bounding box center [816, 515] width 193 height 46
type input "98467"
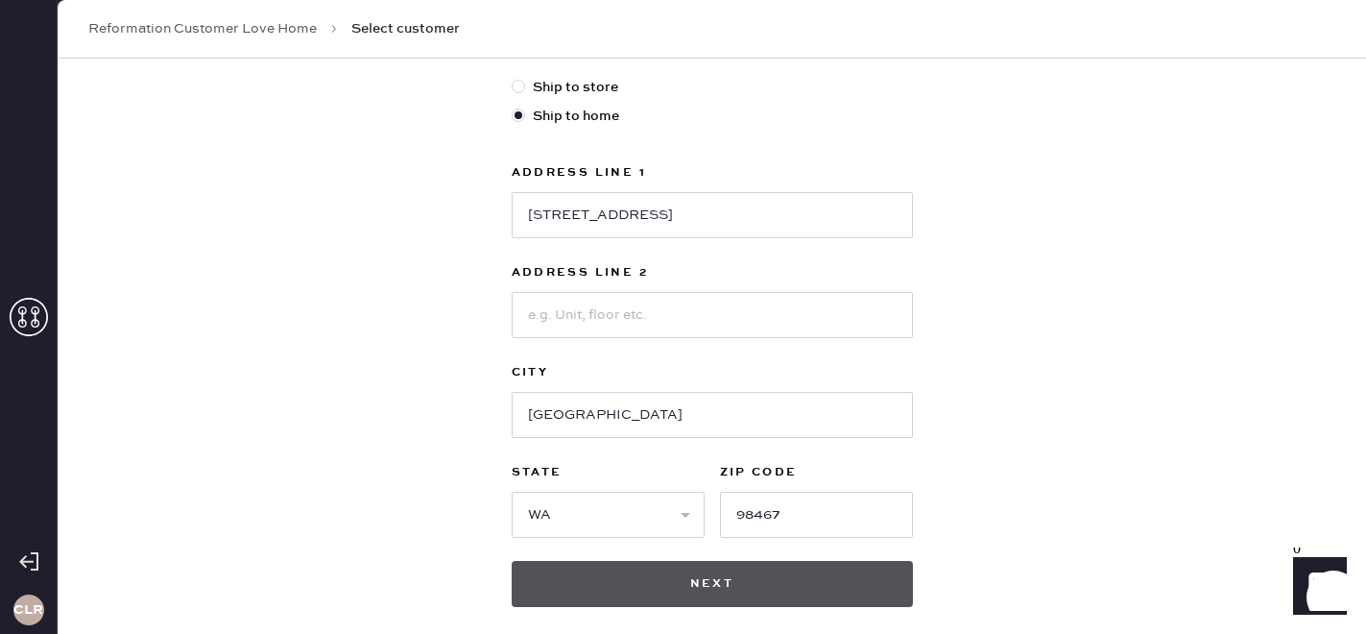
click at [796, 571] on button "Next" at bounding box center [712, 584] width 401 height 46
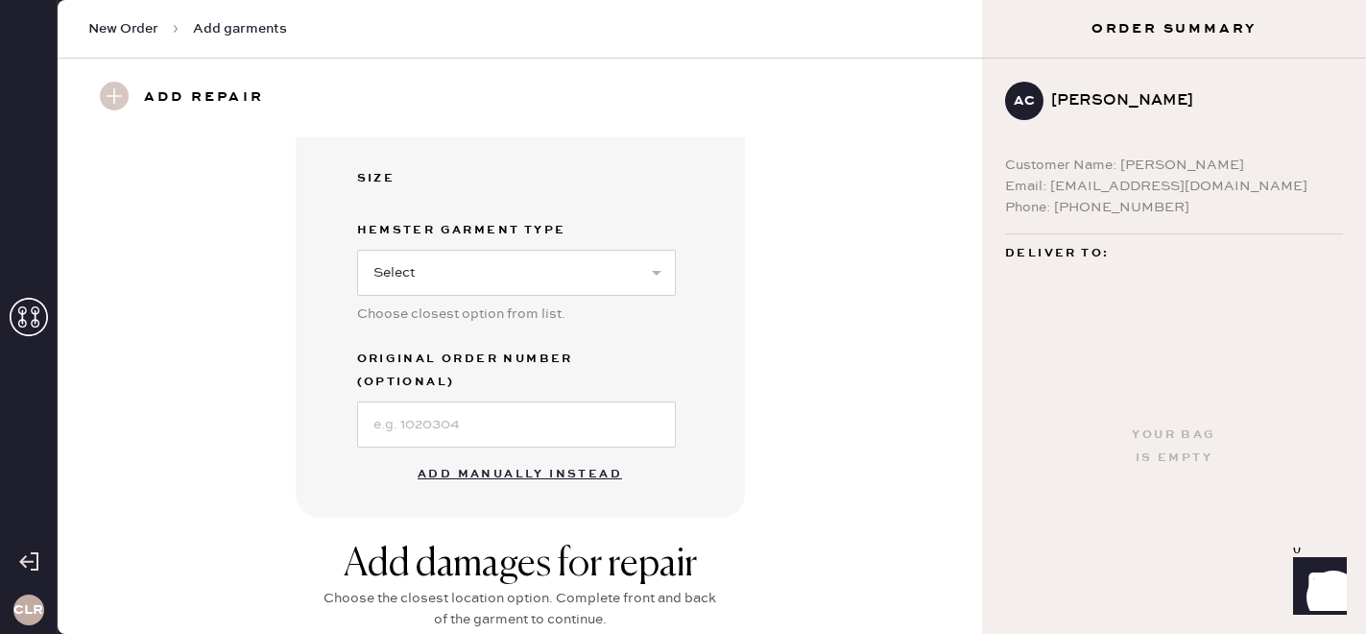
click at [454, 455] on button "Add manually instead" at bounding box center [520, 474] width 228 height 38
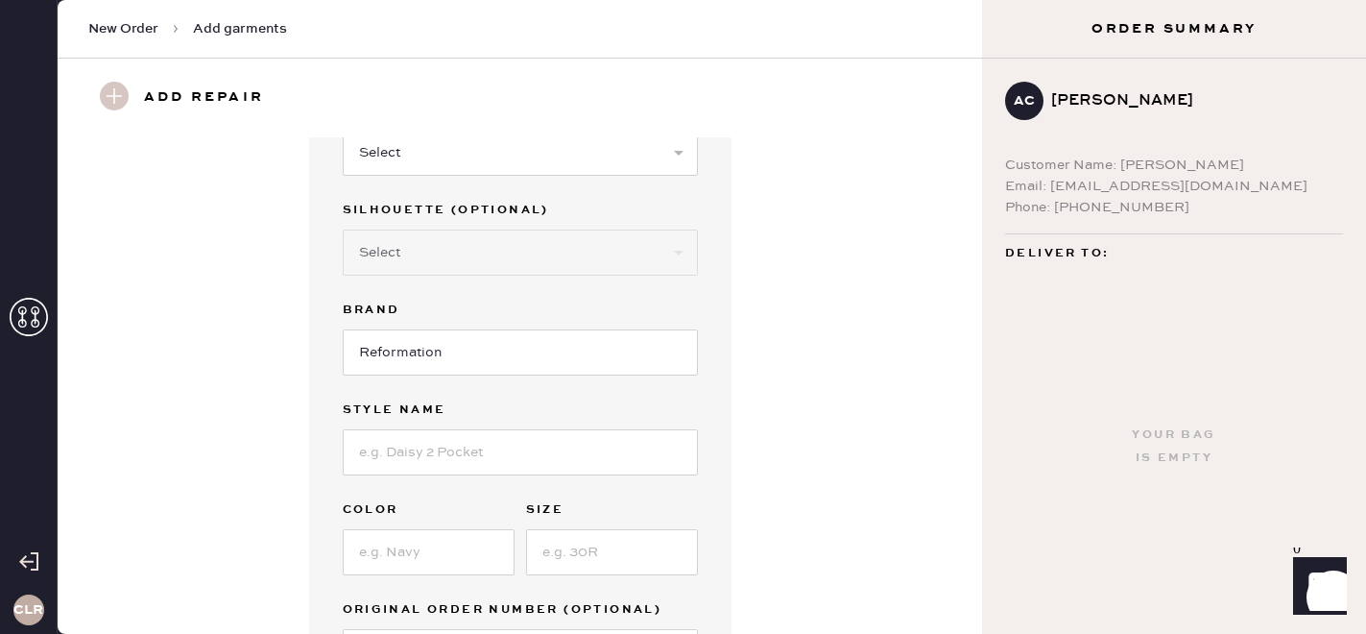
scroll to position [110, 0]
click at [403, 452] on input at bounding box center [520, 450] width 355 height 46
paste input "[PERSON_NAME] Linen Dress"
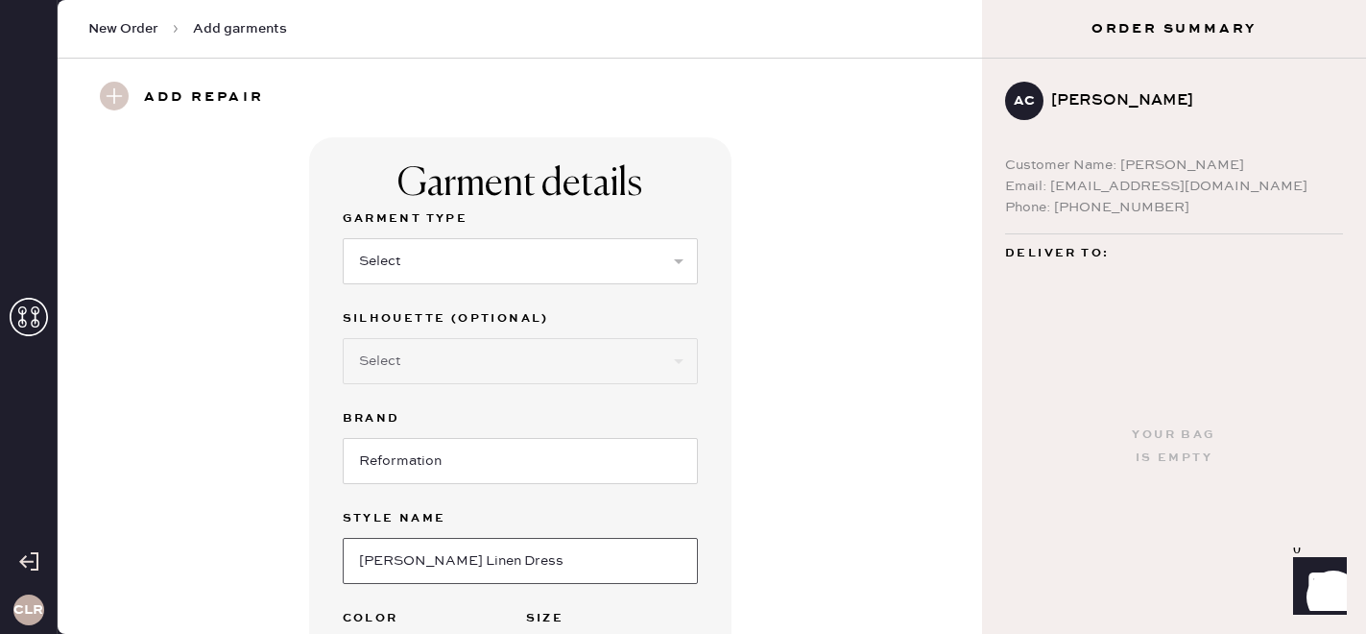
scroll to position [1, 0]
type input "[PERSON_NAME] Linen Dress"
click at [421, 259] on select "Select Basic Skirt Jeans Leggings Pants Shorts Basic Sleeved Dress Basic Sleeve…" at bounding box center [520, 260] width 355 height 46
select select "6"
click at [343, 237] on select "Select Basic Skirt Jeans Leggings Pants Shorts Basic Sleeved Dress Basic Sleeve…" at bounding box center [520, 260] width 355 height 46
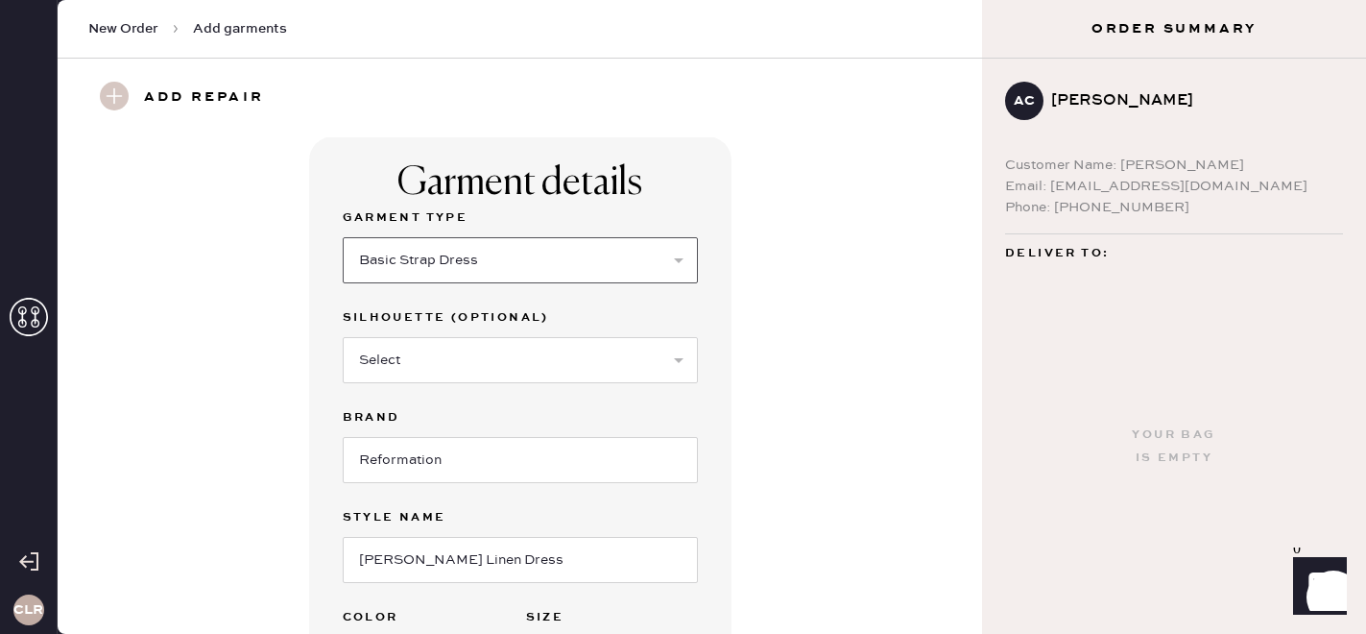
scroll to position [174, 0]
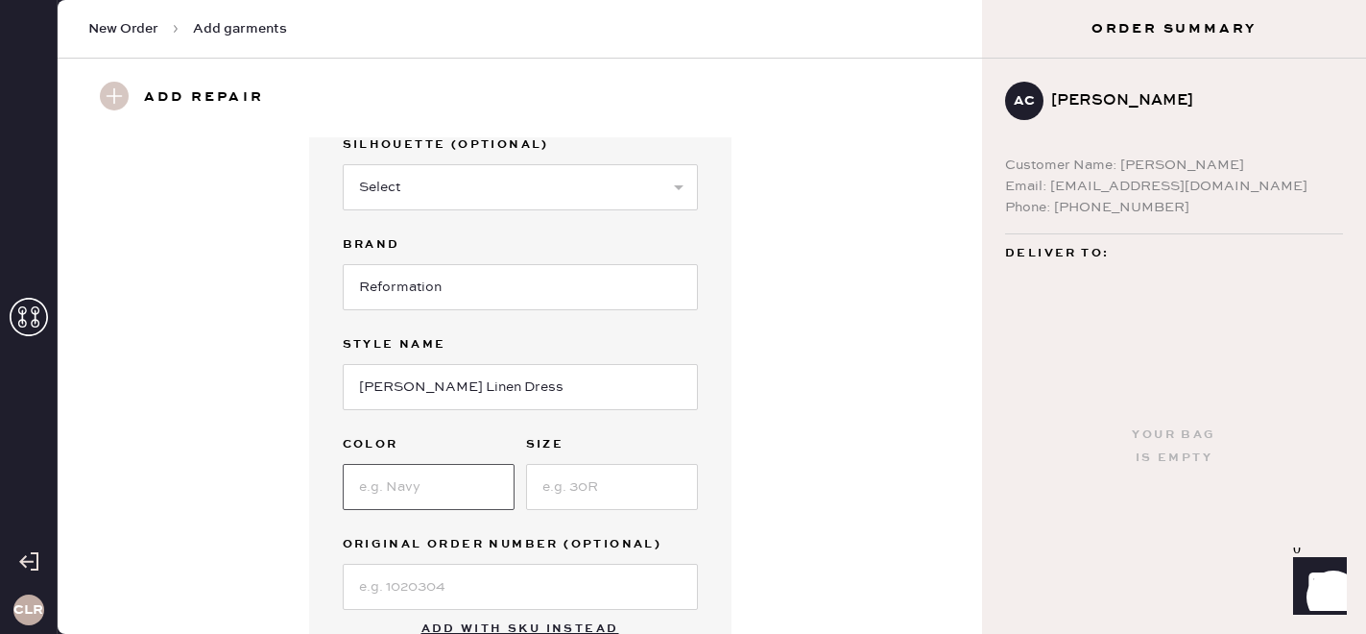
click at [458, 482] on input at bounding box center [429, 487] width 172 height 46
type input "Black"
click at [638, 479] on input "2" at bounding box center [612, 487] width 172 height 46
type input "2"
click at [383, 588] on input at bounding box center [520, 587] width 355 height 46
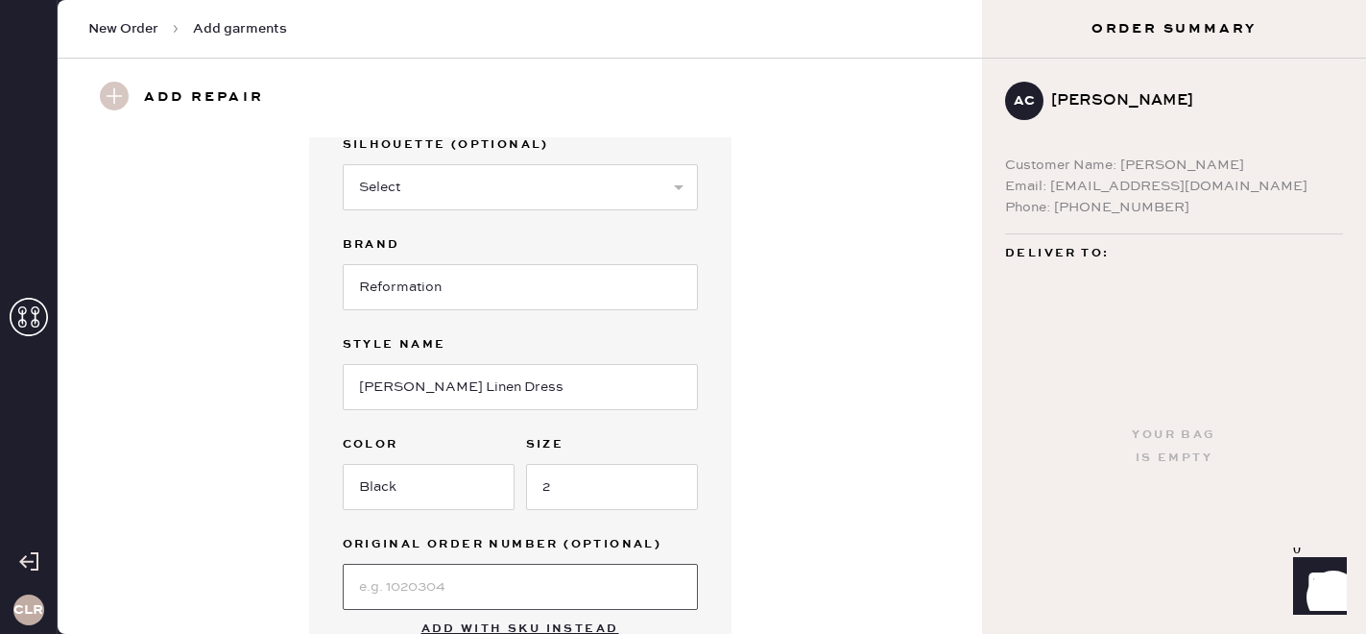
paste input "S30594038"
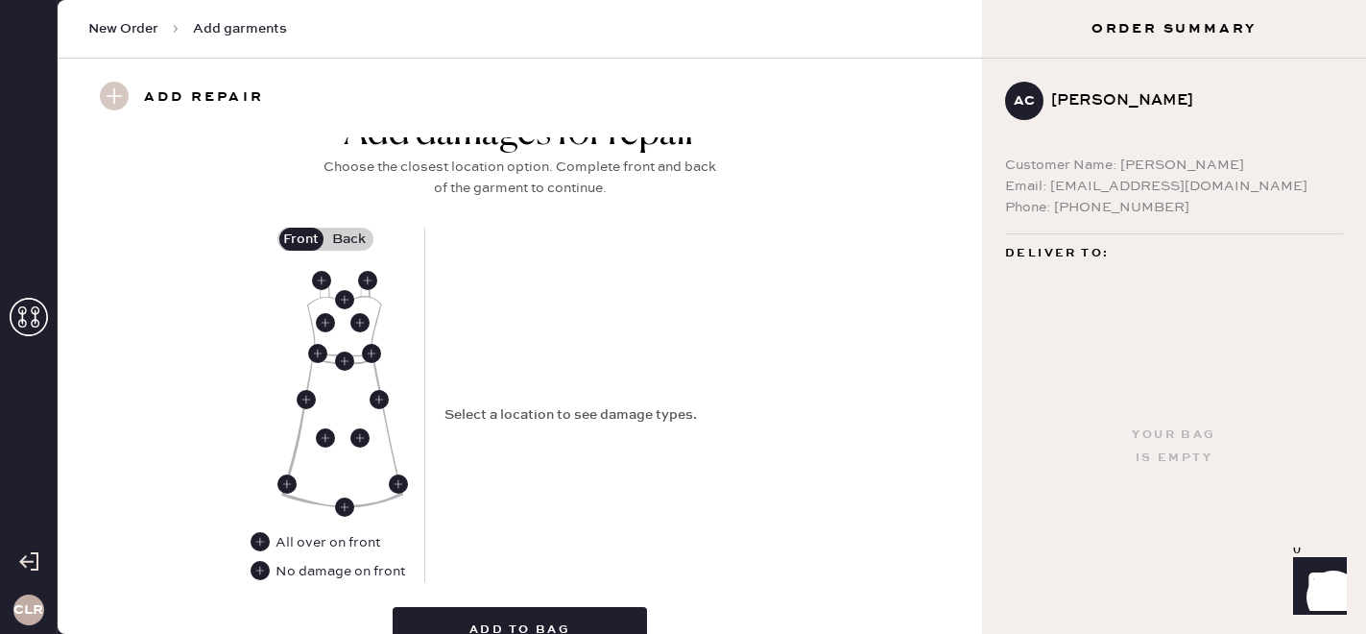
scroll to position [759, 0]
type input "S30594038"
click at [266, 570] on use at bounding box center [260, 571] width 19 height 19
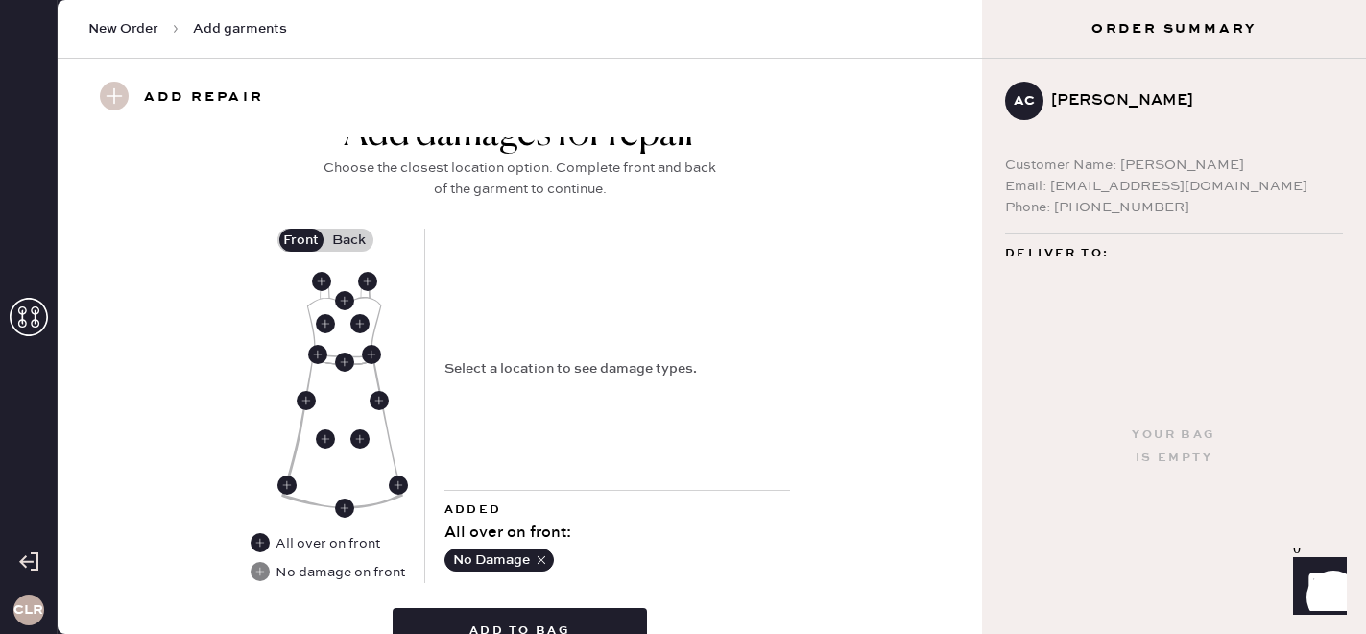
click at [348, 241] on label "Back" at bounding box center [350, 240] width 48 height 23
click at [350, 240] on input "Back" at bounding box center [350, 240] width 0 height 0
click at [345, 350] on use at bounding box center [344, 358] width 19 height 19
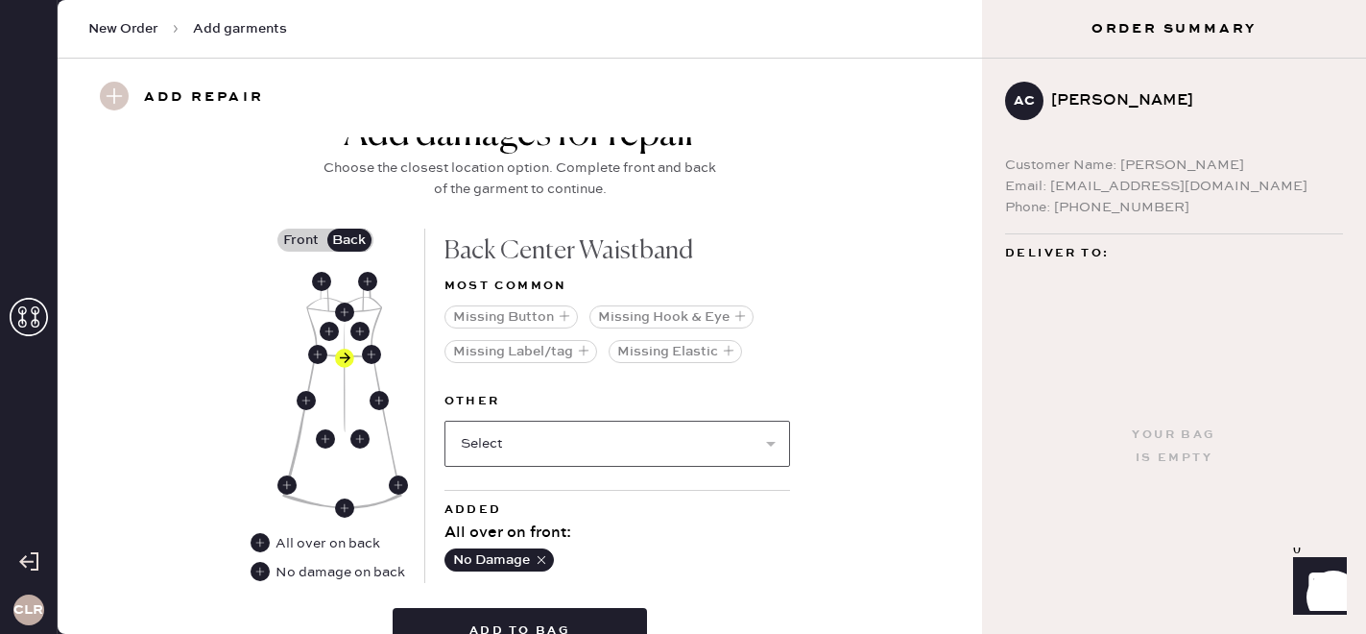
click at [664, 440] on select "Select Broken / Ripped Hem Broken Beads Broken Belt Loop Broken Button Broken C…" at bounding box center [618, 444] width 346 height 46
select select "1657"
click at [445, 421] on select "Select Broken / Ripped Hem Broken Beads Broken Belt Loop Broken Button Broken C…" at bounding box center [618, 444] width 346 height 46
select select
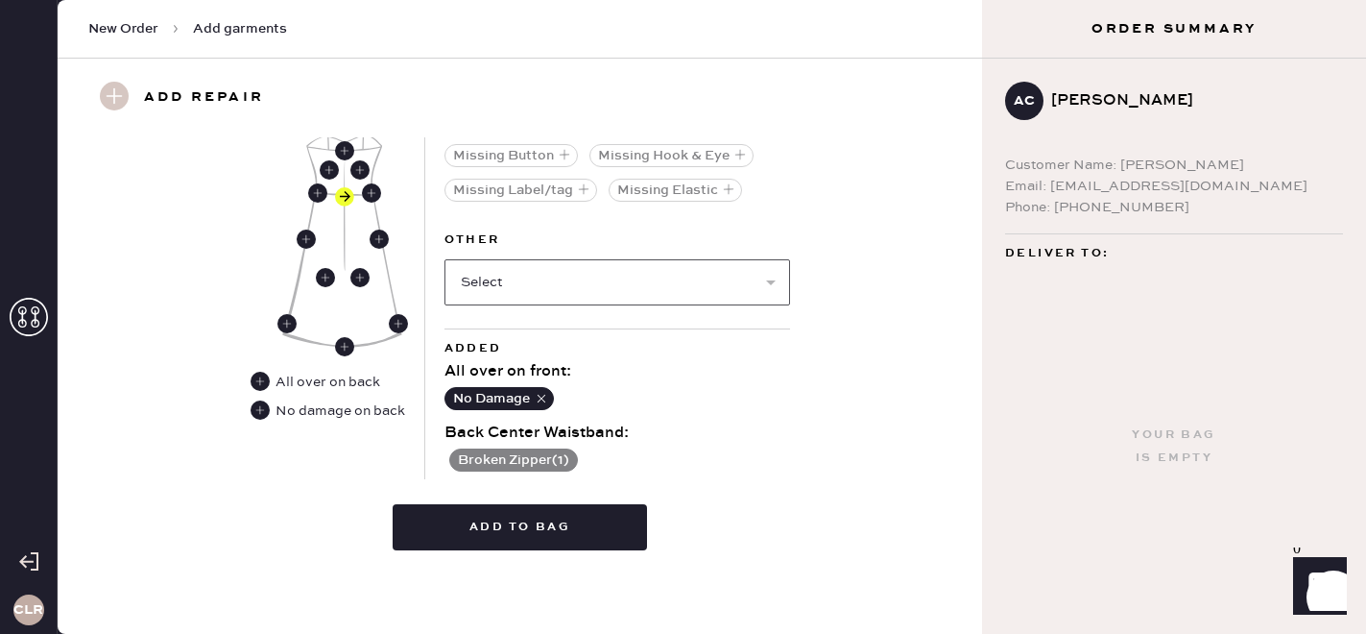
scroll to position [919, 0]
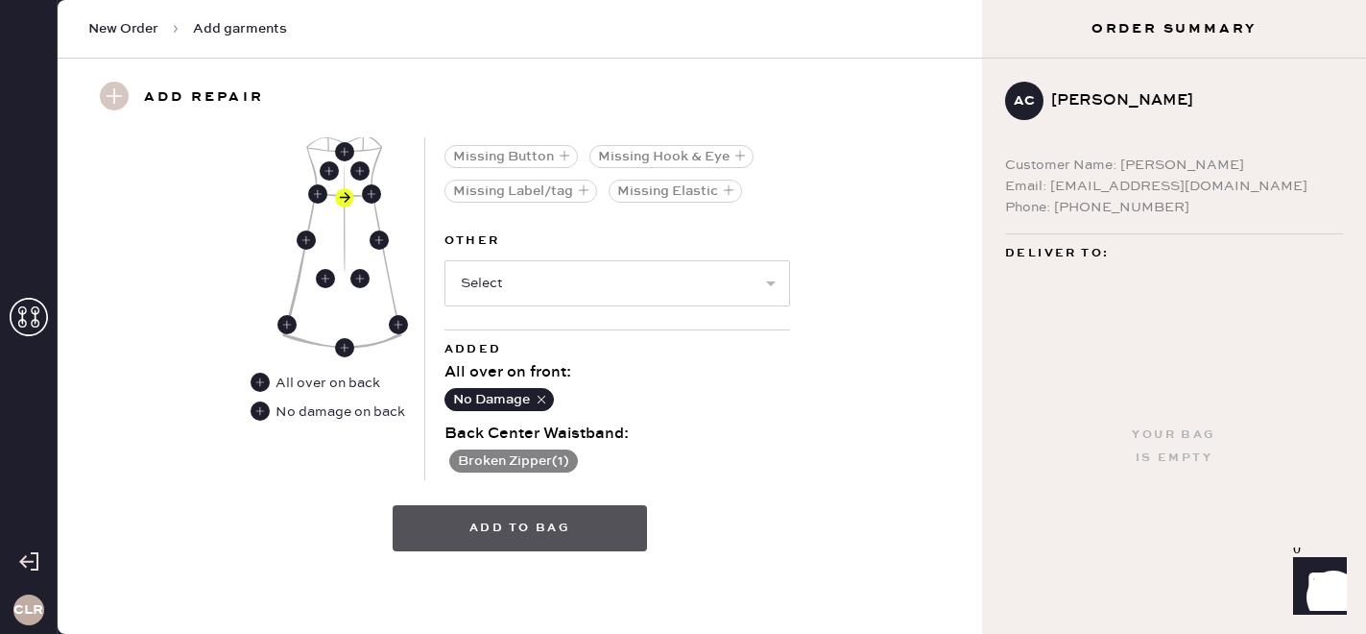
click at [559, 516] on button "Add to bag" at bounding box center [520, 528] width 254 height 46
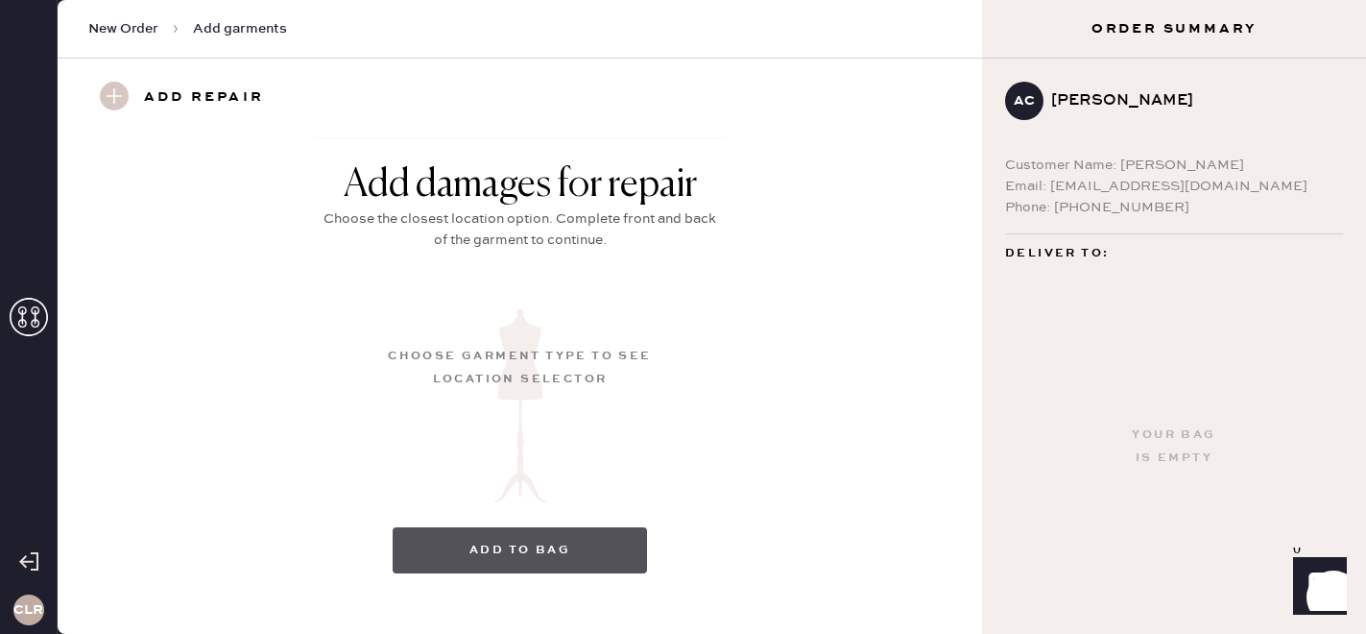
scroll to position [311, 0]
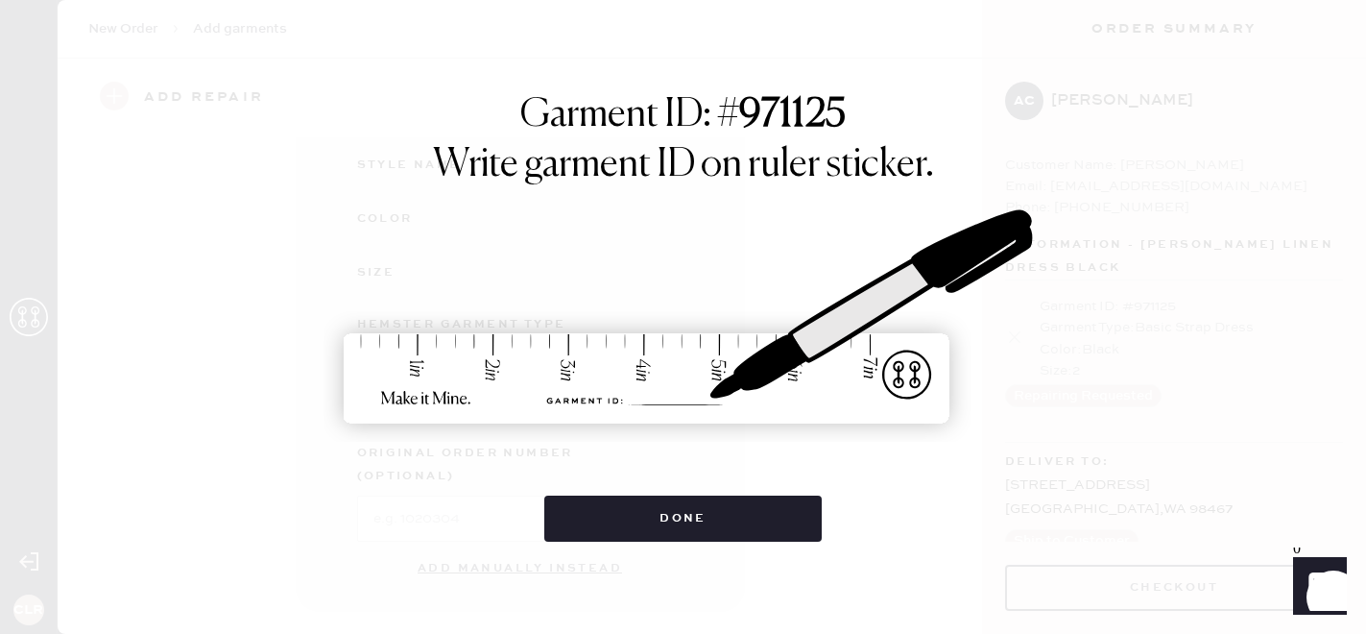
click at [638, 542] on div "Garment ID: # 971125 Write garment ID on ruler sticker. Done" at bounding box center [683, 317] width 1366 height 634
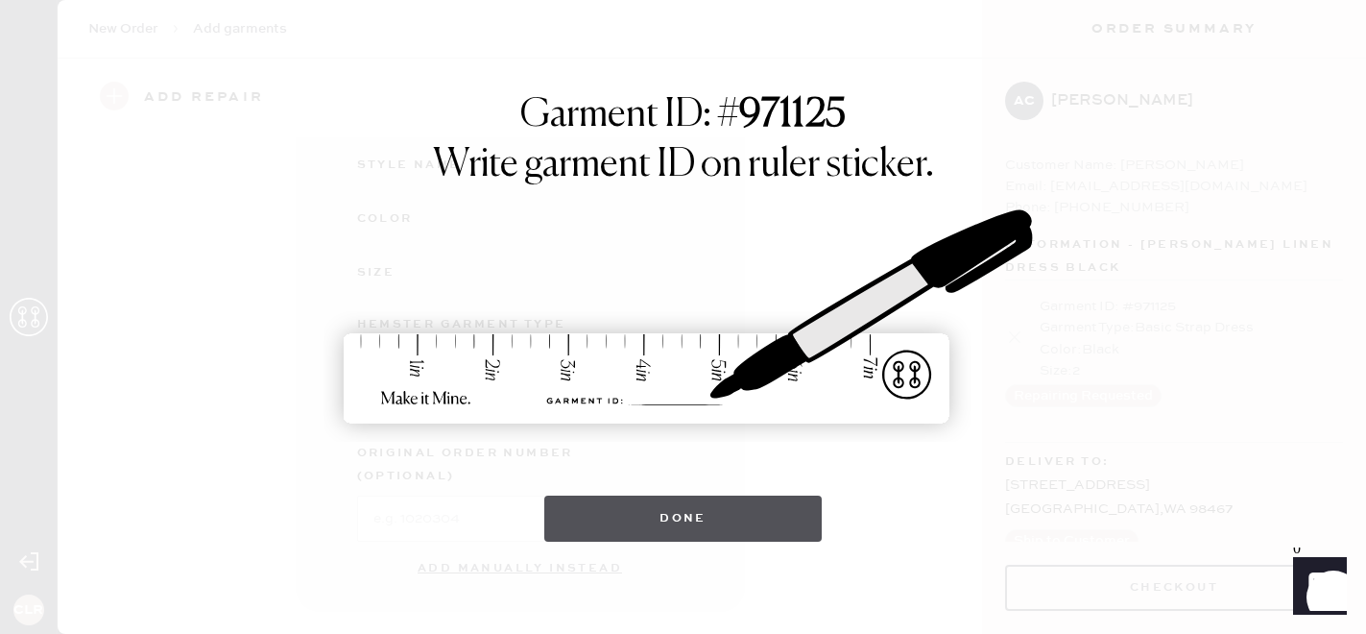
click at [638, 519] on button "Done" at bounding box center [683, 518] width 278 height 46
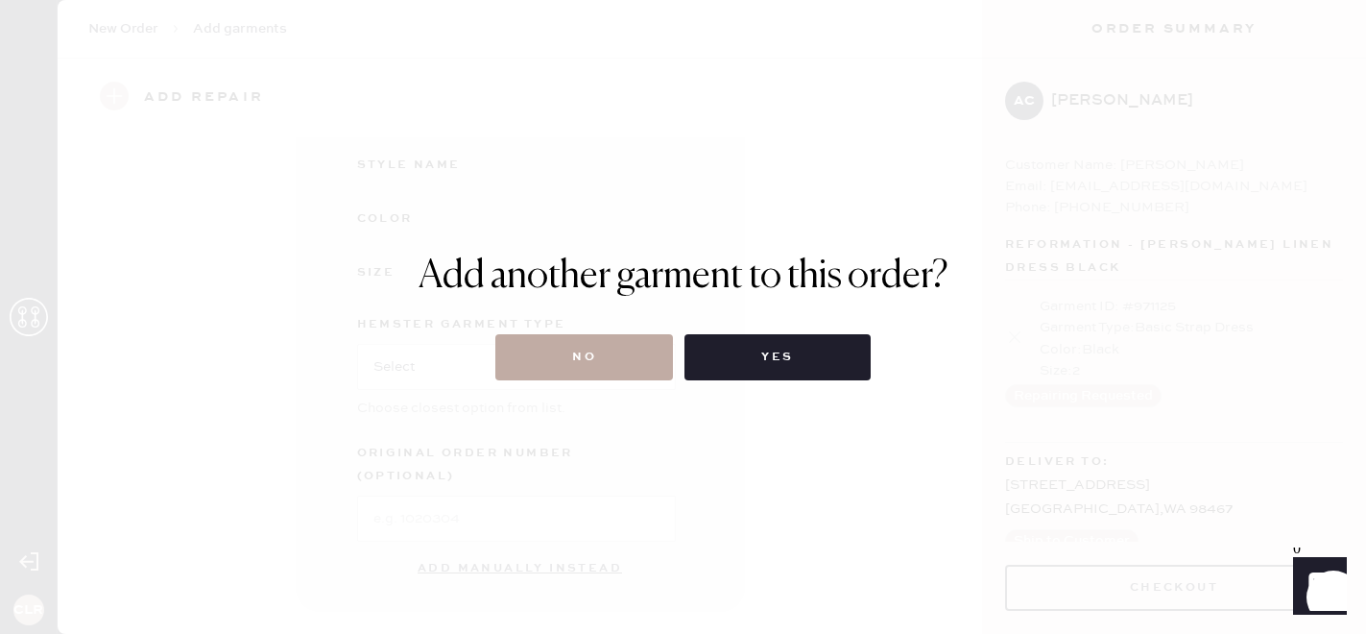
click at [608, 354] on button "No" at bounding box center [584, 357] width 178 height 46
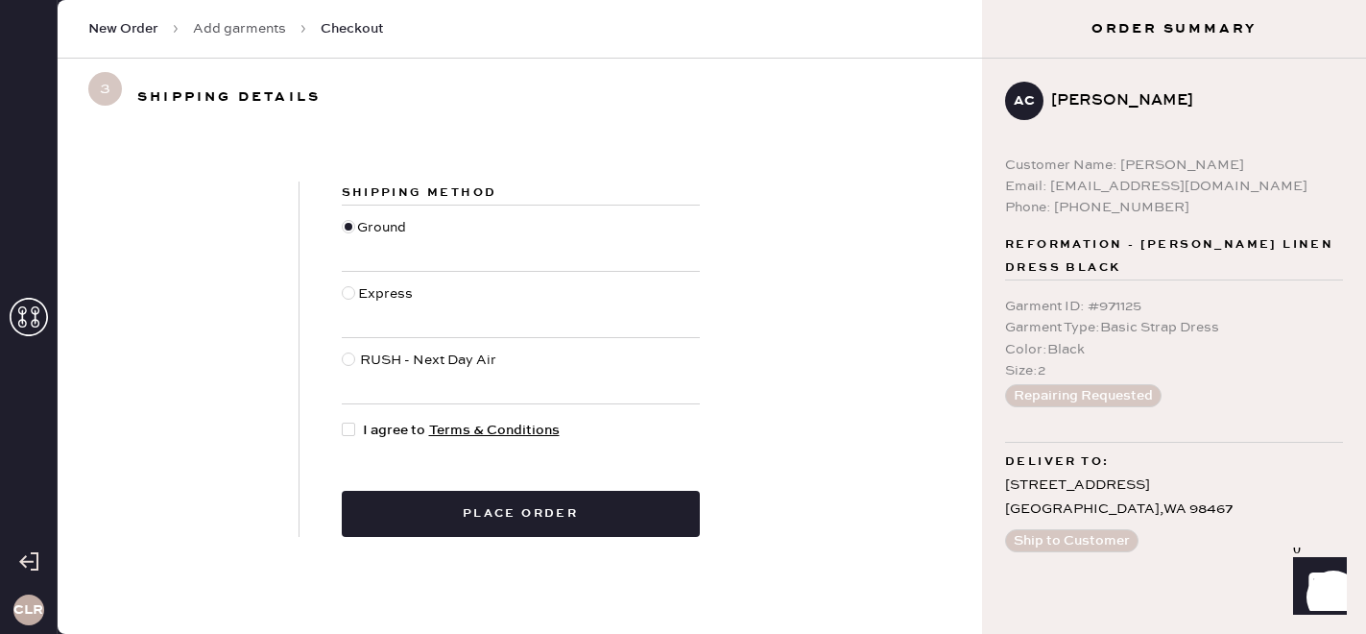
click at [351, 428] on div at bounding box center [348, 429] width 13 height 13
click at [343, 421] on input "I agree to Terms & Conditions" at bounding box center [342, 420] width 1 height 1
checkbox input "true"
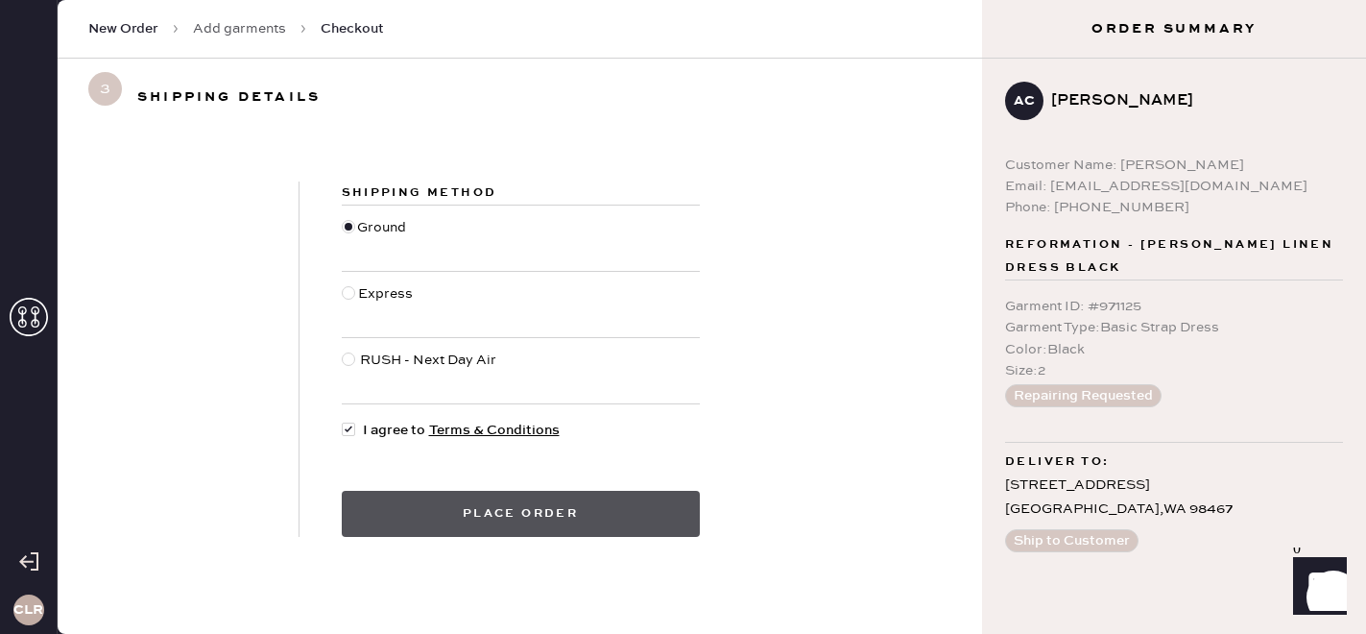
click at [441, 524] on button "Place order" at bounding box center [521, 514] width 358 height 46
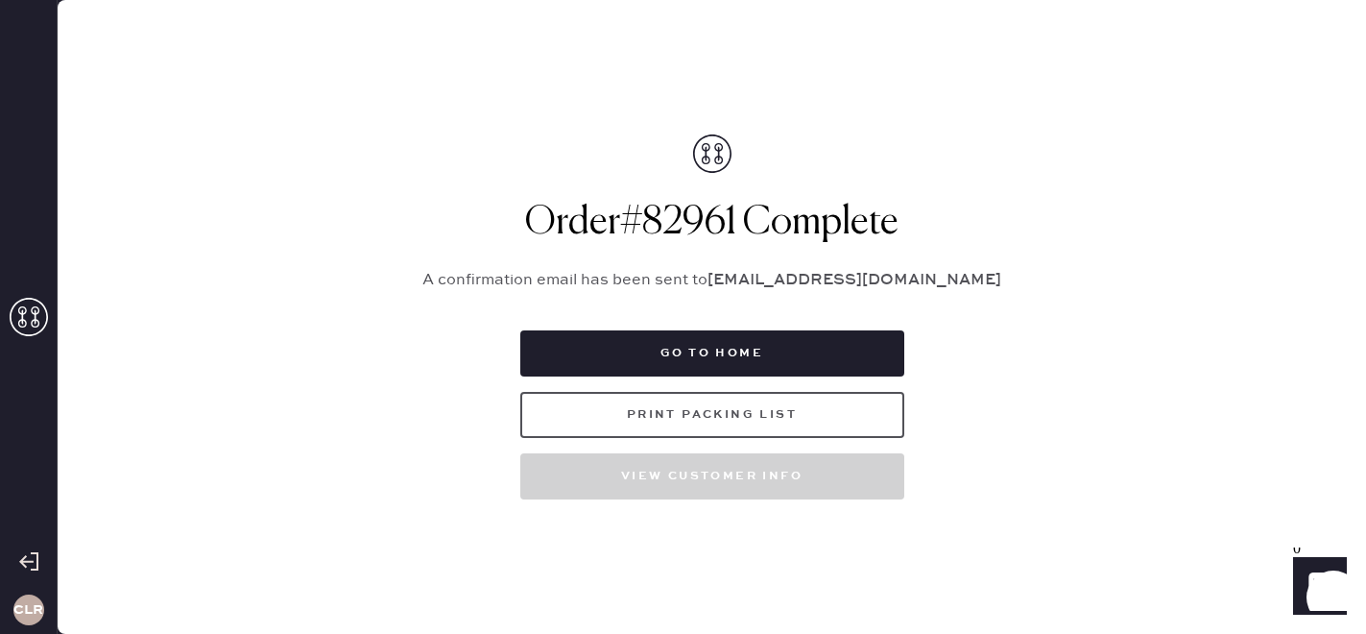
click at [707, 425] on button "Print Packing List" at bounding box center [712, 415] width 384 height 46
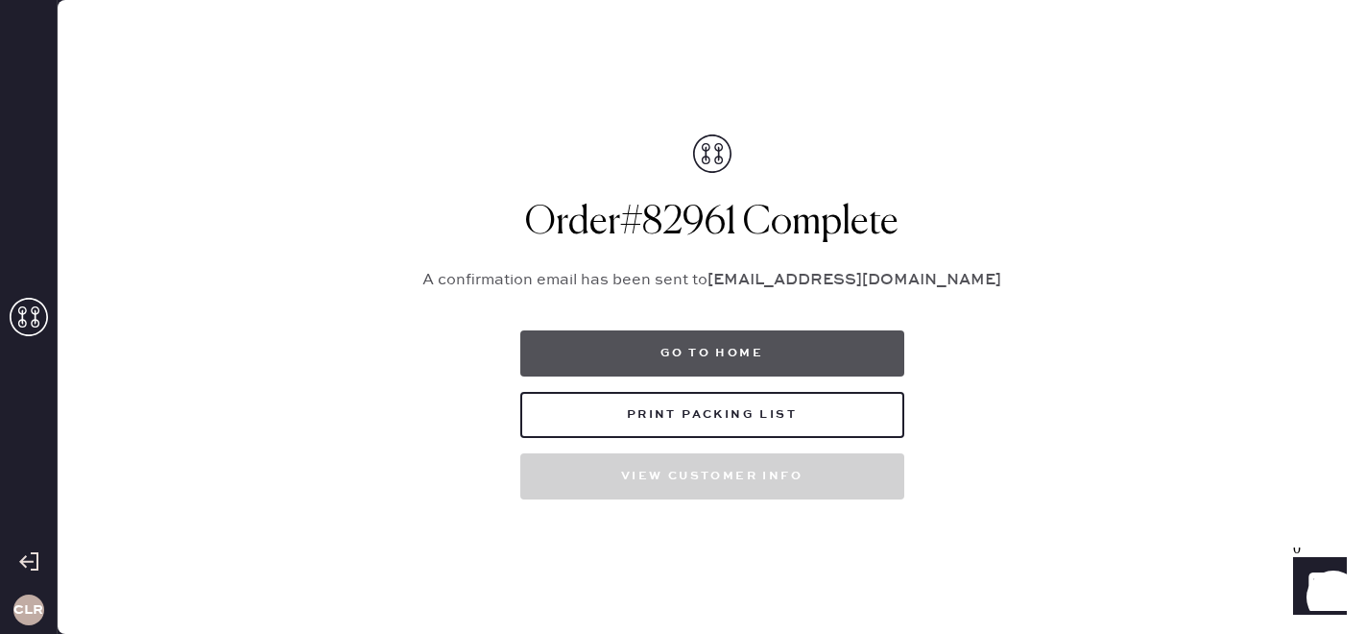
click at [682, 346] on button "Go to home" at bounding box center [712, 353] width 384 height 46
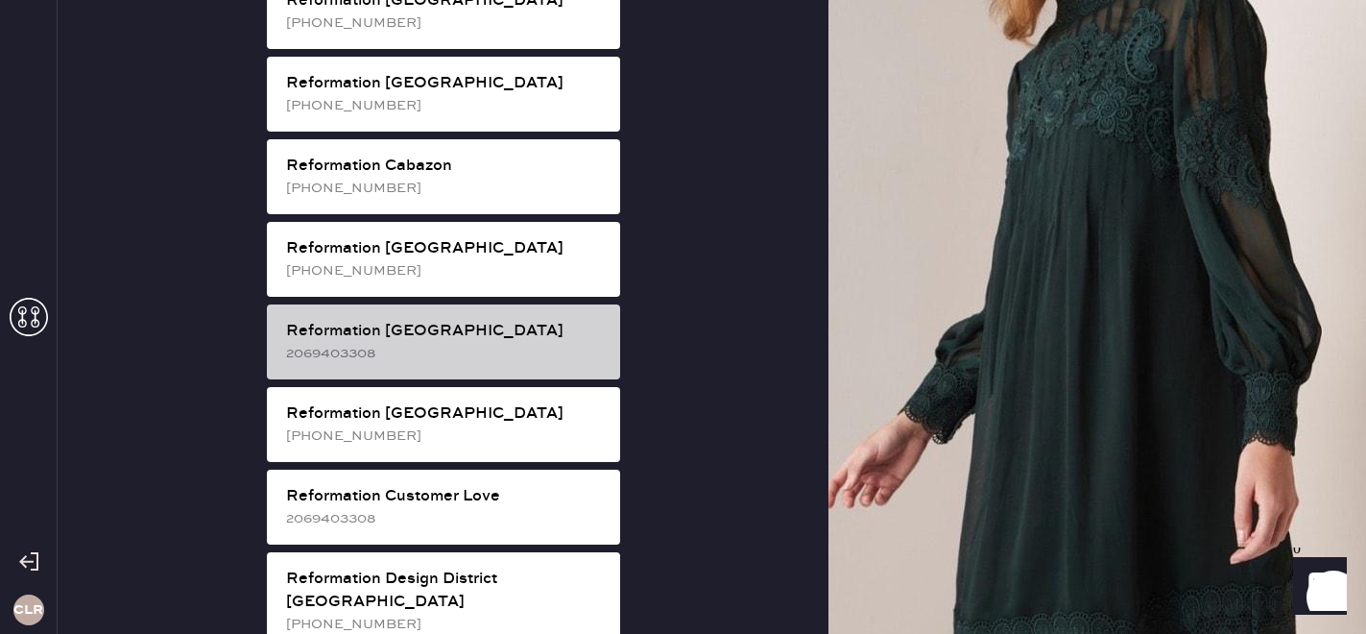
scroll to position [604, 0]
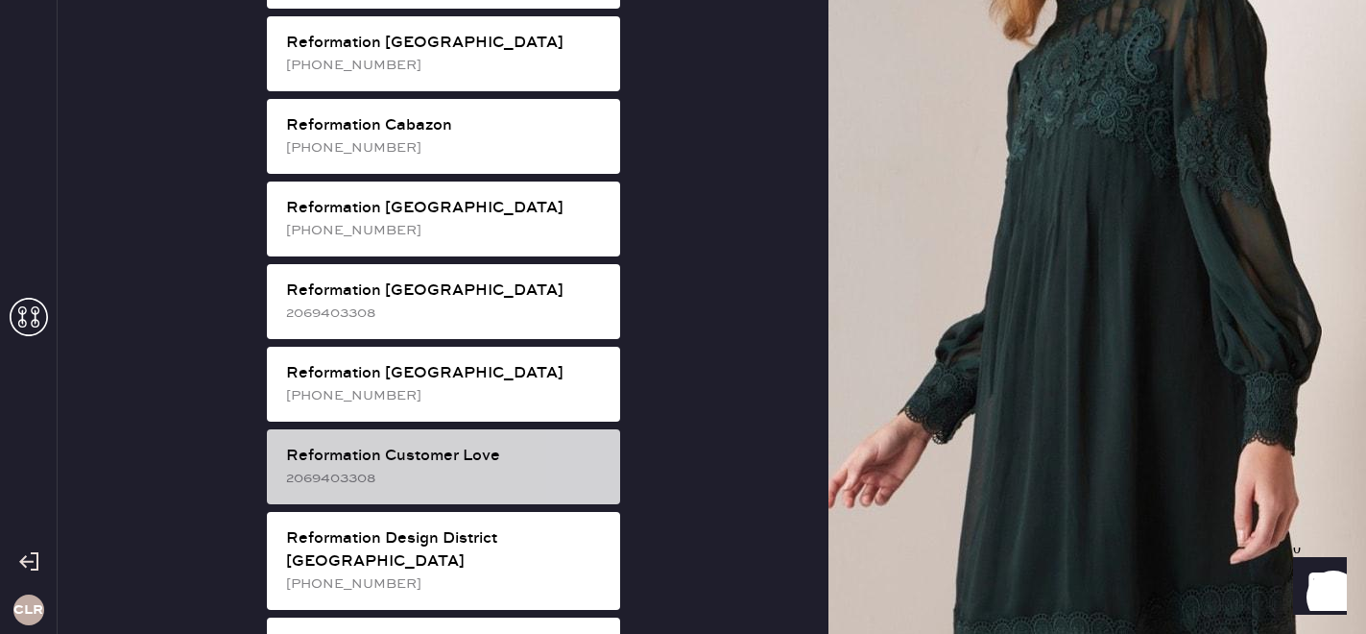
click at [464, 445] on div "Reformation Customer Love" at bounding box center [445, 456] width 319 height 23
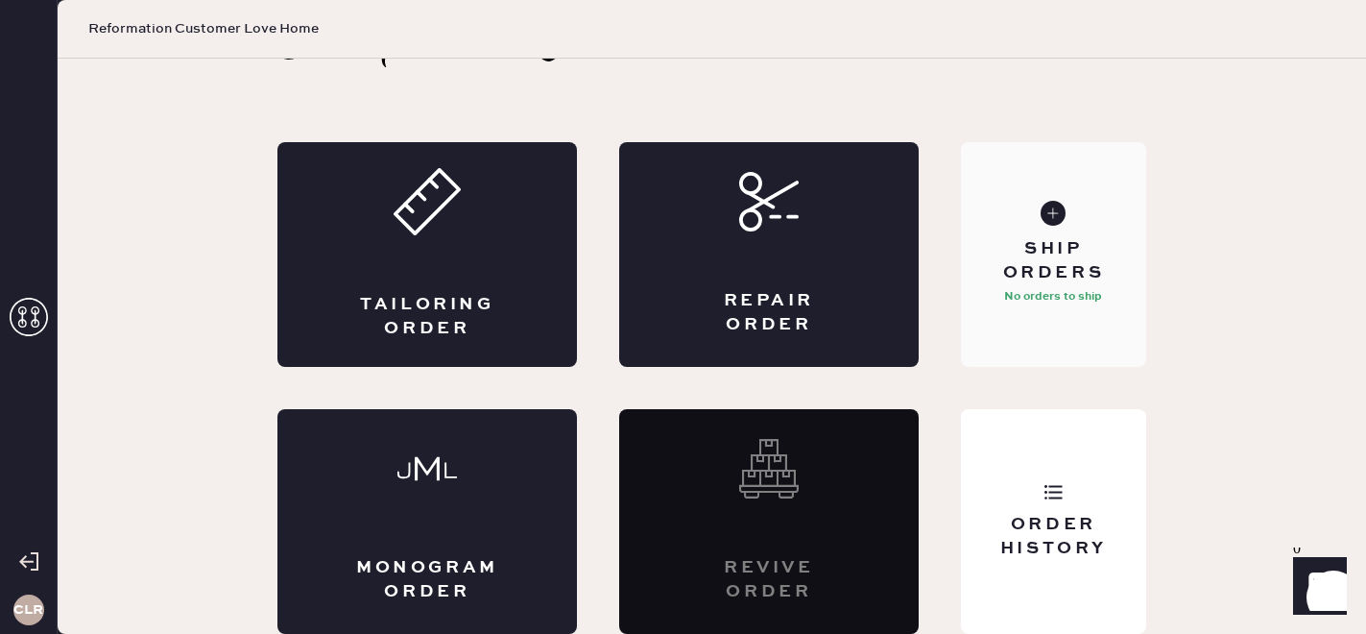
click at [1019, 273] on div "Ship Orders" at bounding box center [1054, 261] width 155 height 48
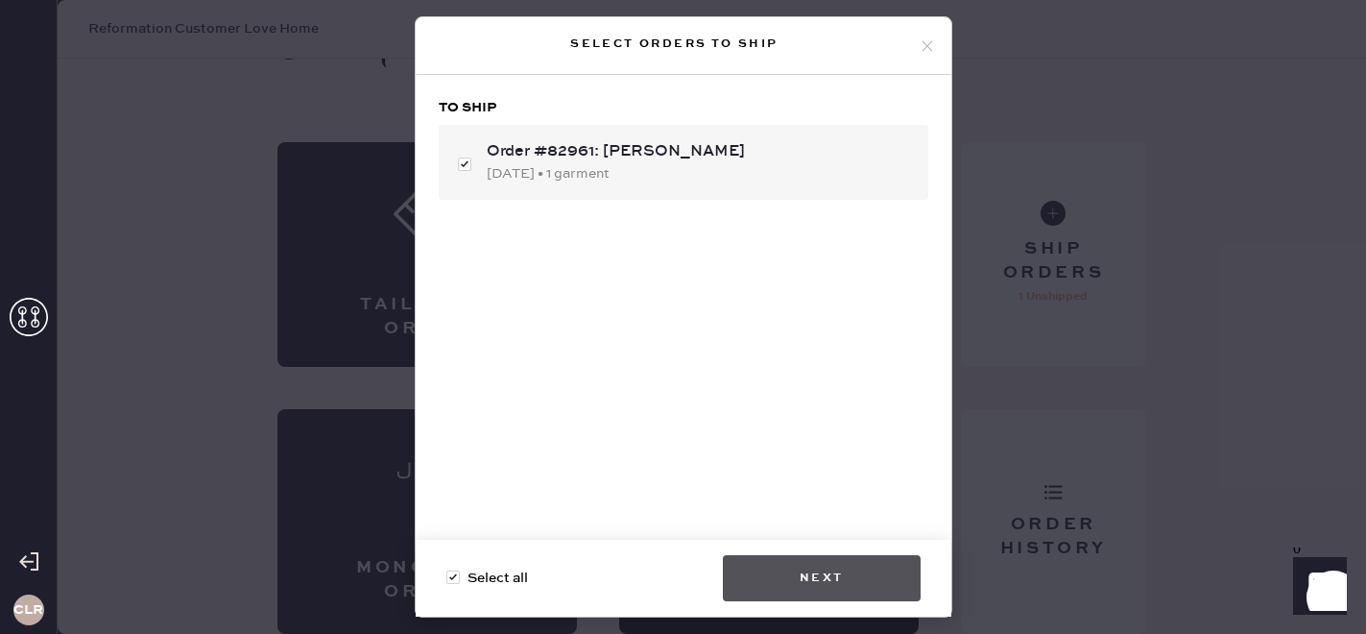
click at [874, 572] on button "Next" at bounding box center [822, 578] width 198 height 46
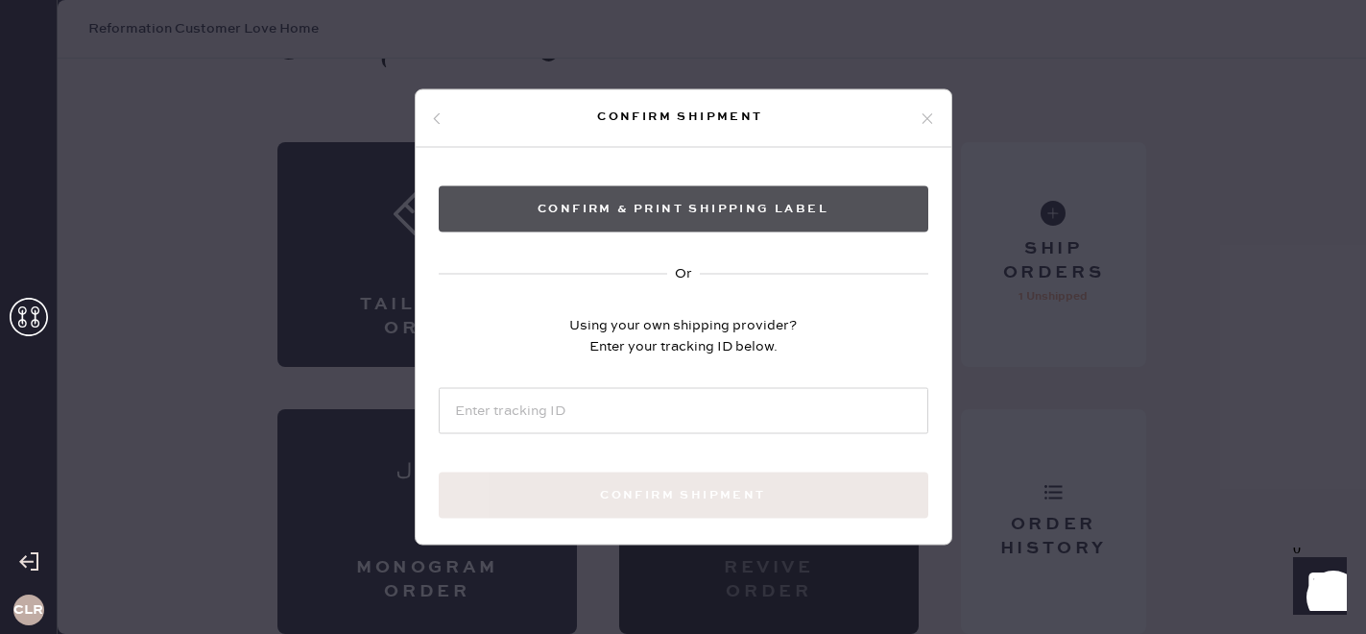
click at [889, 221] on button "Confirm & Print shipping label" at bounding box center [684, 209] width 490 height 46
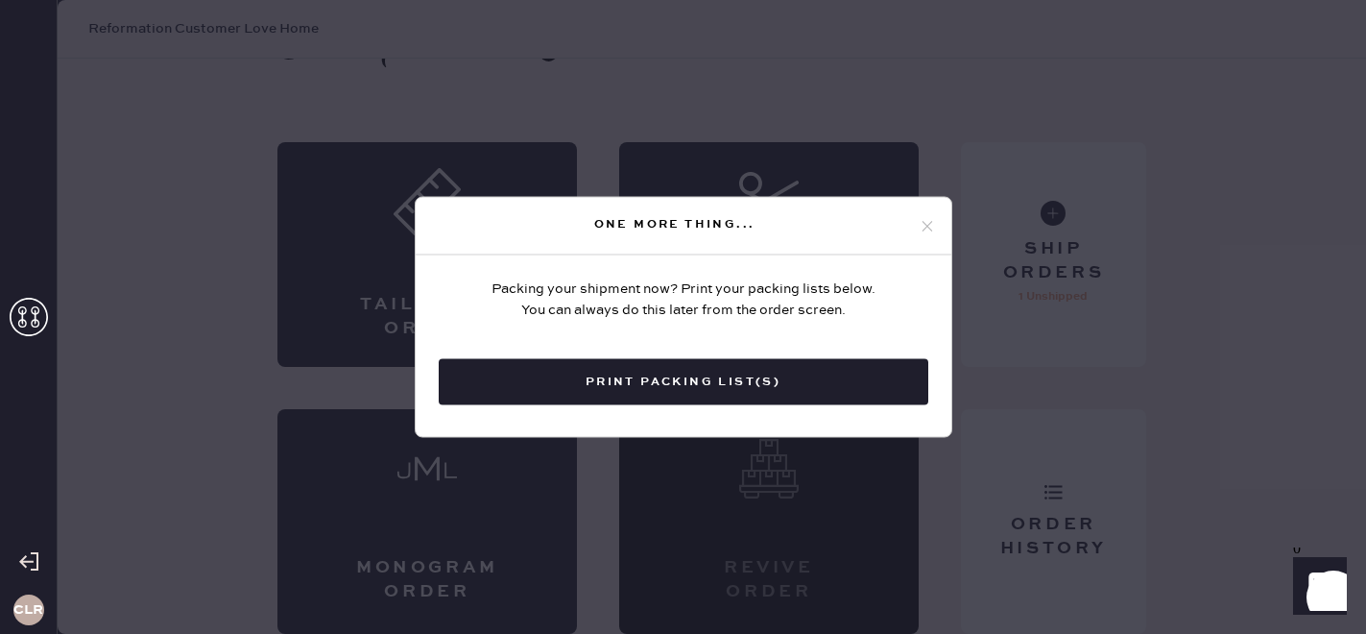
click at [925, 236] on div "One more thing..." at bounding box center [684, 227] width 536 height 58
click at [927, 223] on icon at bounding box center [927, 225] width 17 height 17
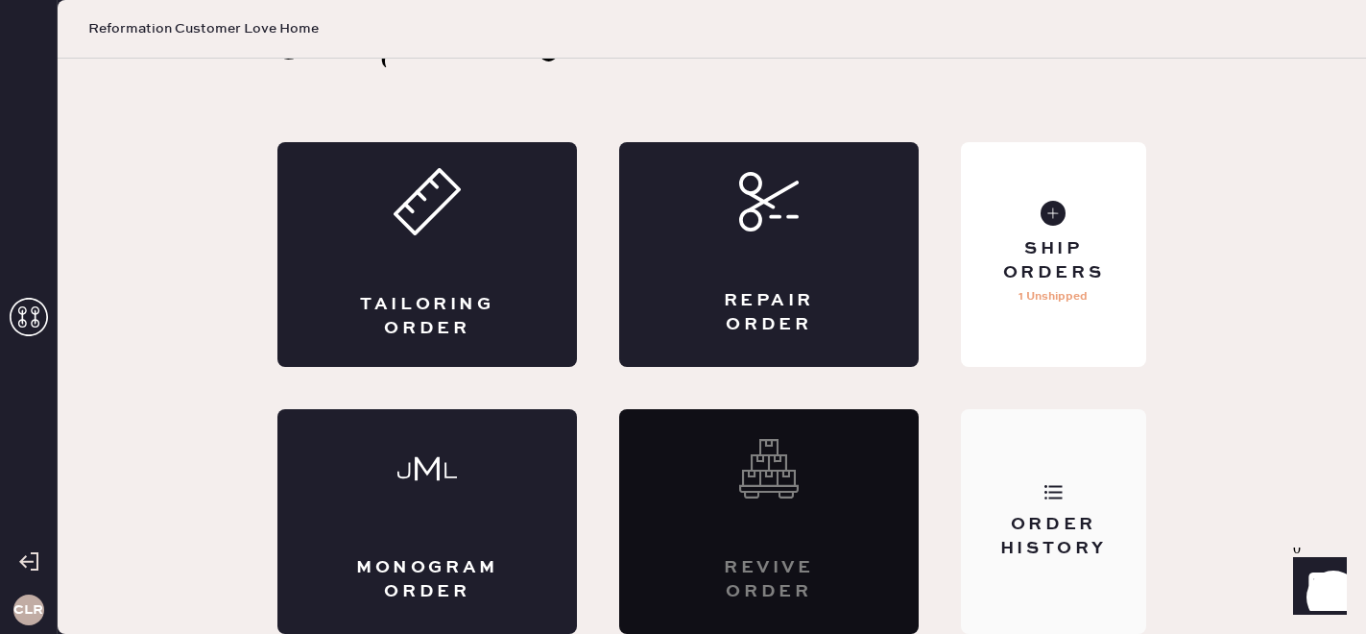
click at [1101, 600] on div "Order History" at bounding box center [1053, 521] width 185 height 225
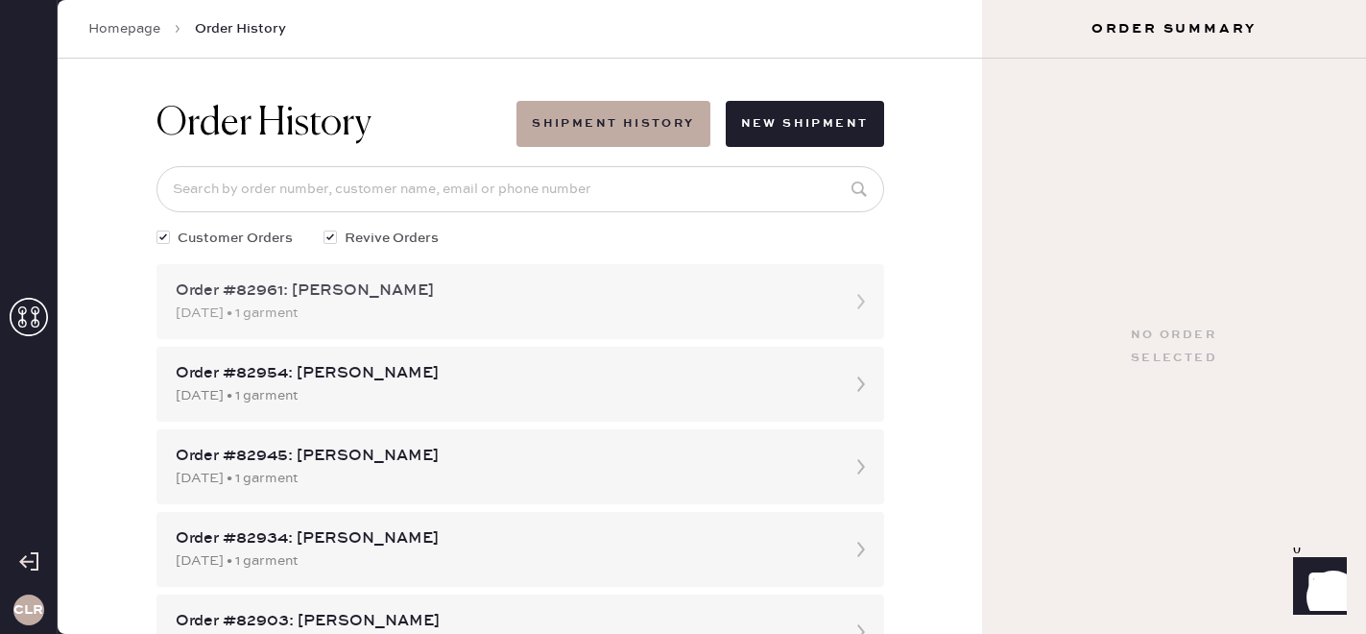
click at [500, 310] on div "[DATE] • 1 garment" at bounding box center [503, 312] width 655 height 21
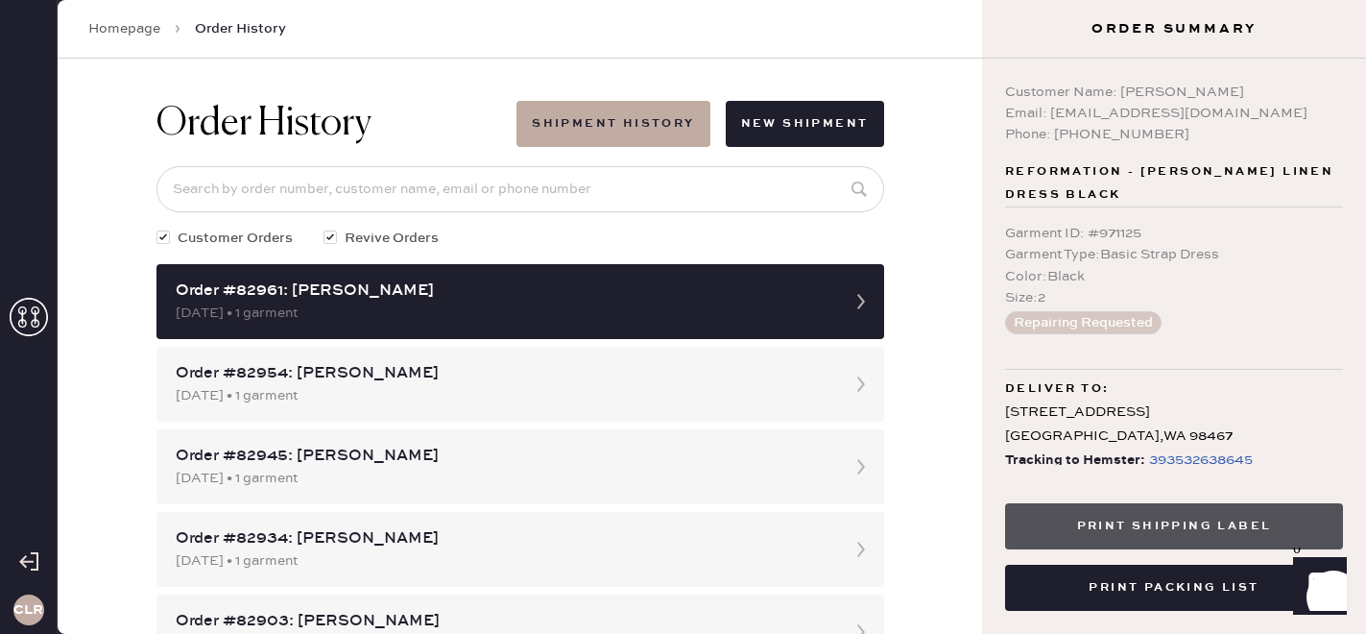
click at [1168, 531] on button "Print Shipping Label" at bounding box center [1174, 526] width 338 height 46
